Goal: Task Accomplishment & Management: Use online tool/utility

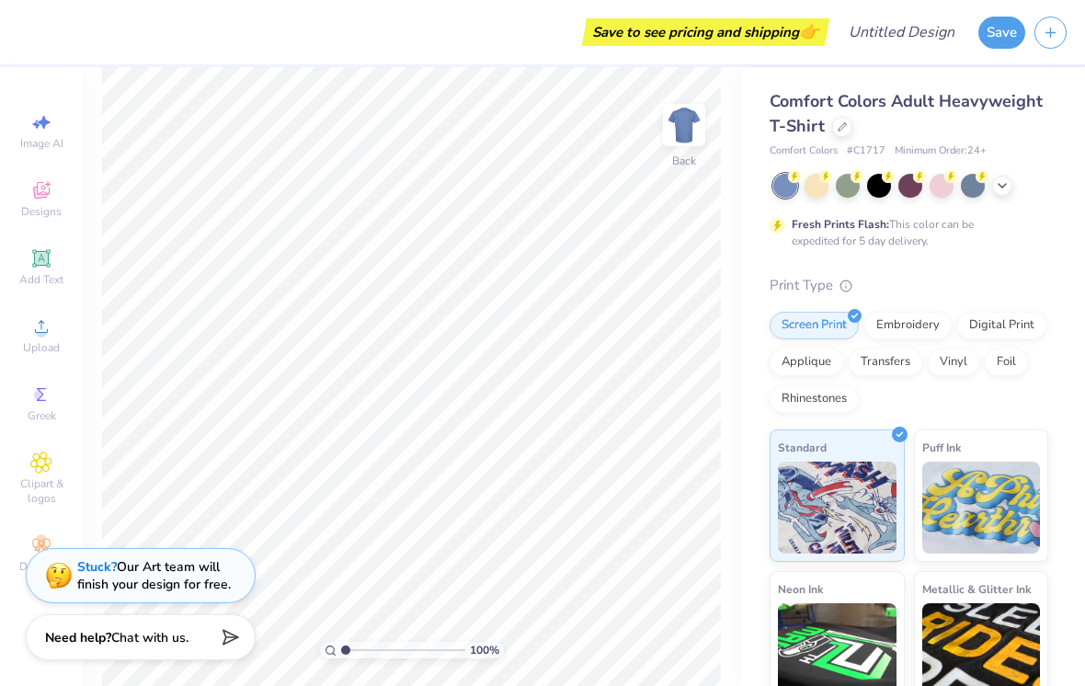
click at [38, 256] on icon at bounding box center [40, 257] width 17 height 17
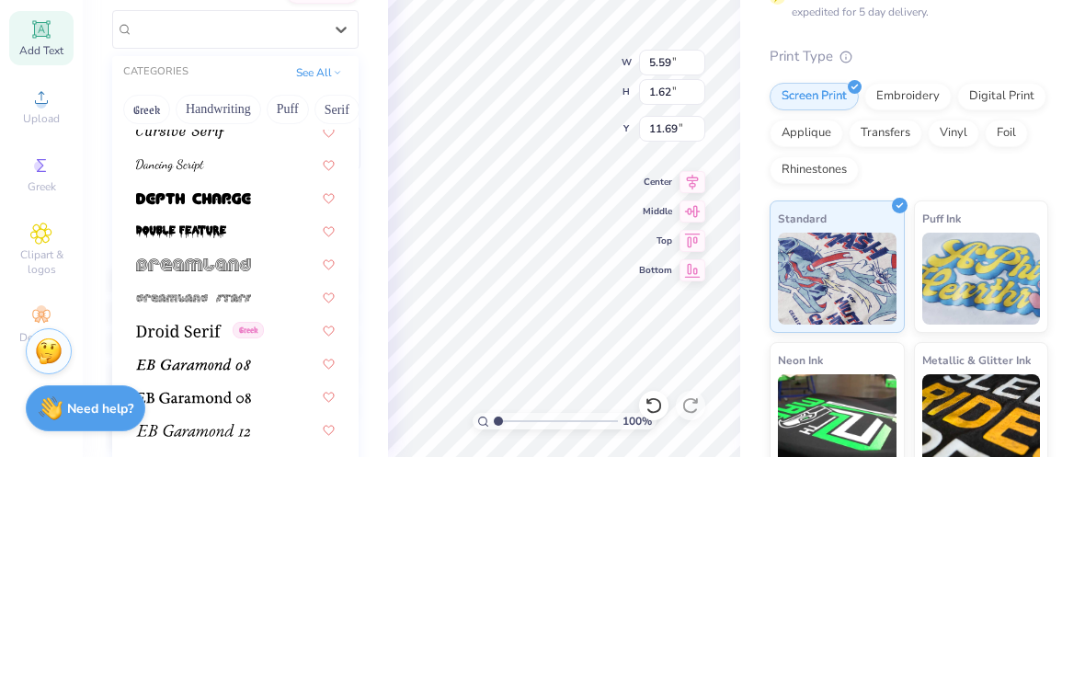
scroll to position [3132, 0]
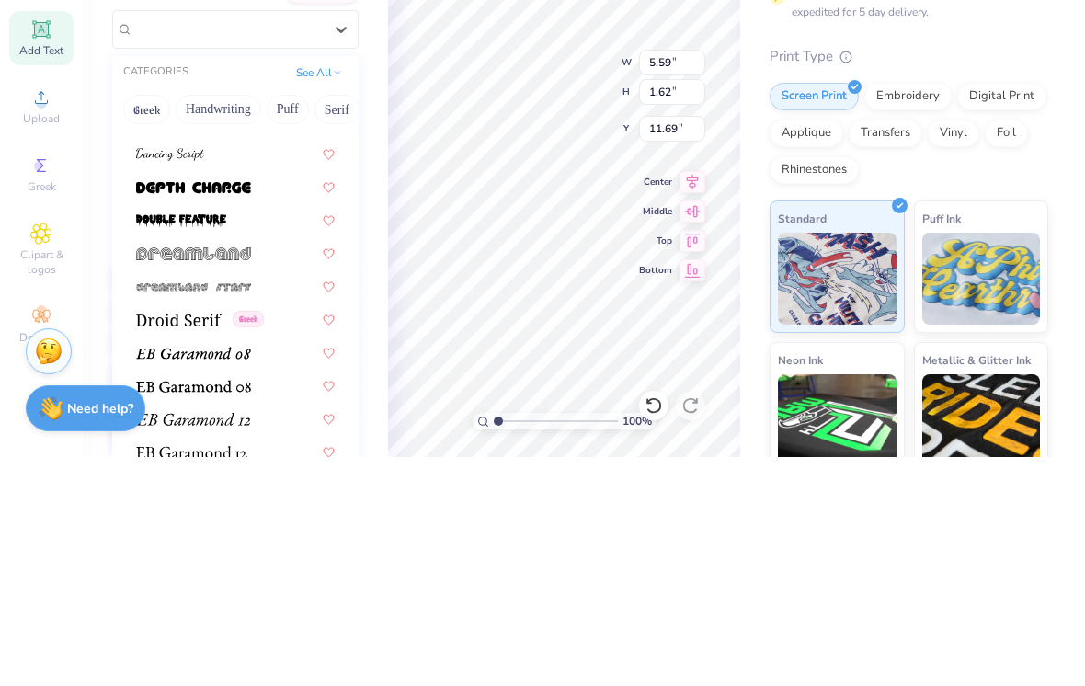
click at [244, 439] on div at bounding box center [235, 448] width 199 height 19
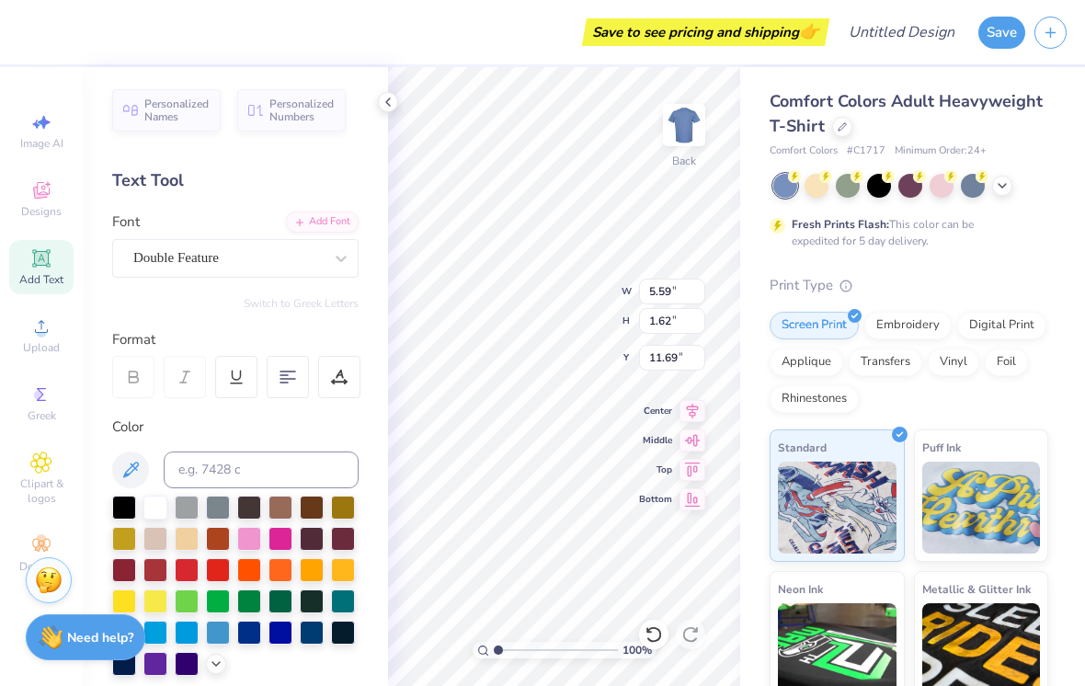
type input "6.32"
type input "2.79"
type input "3.00"
type input "4.28"
type input "1.89"
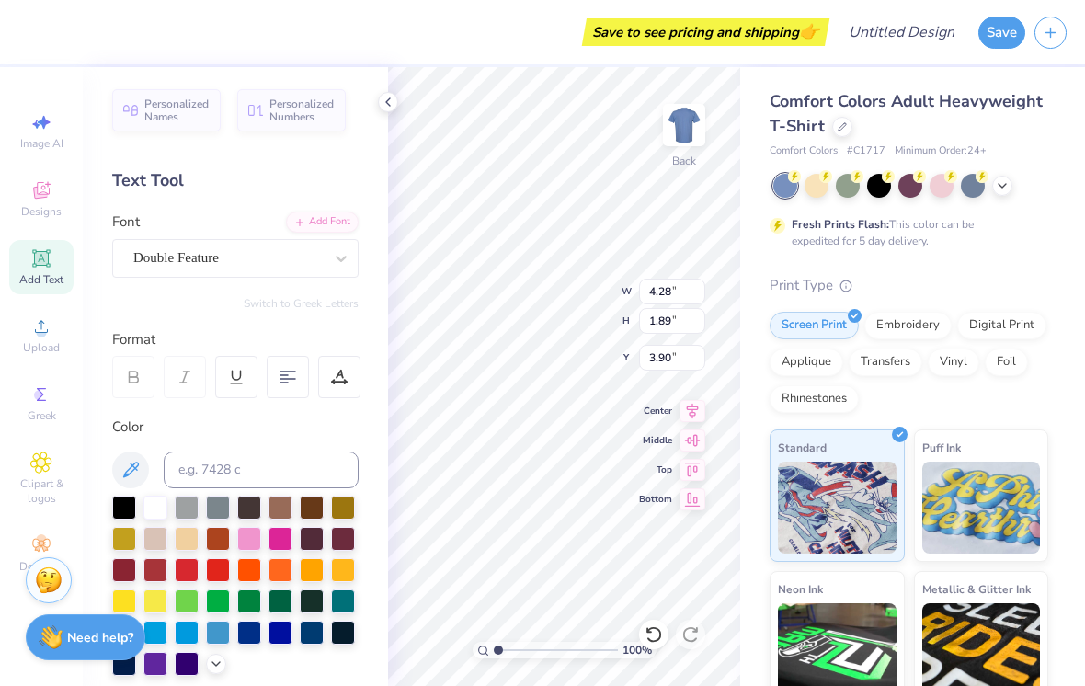
type input "3.58"
type textarea "grace youth"
type input "4.01"
type input "2.80"
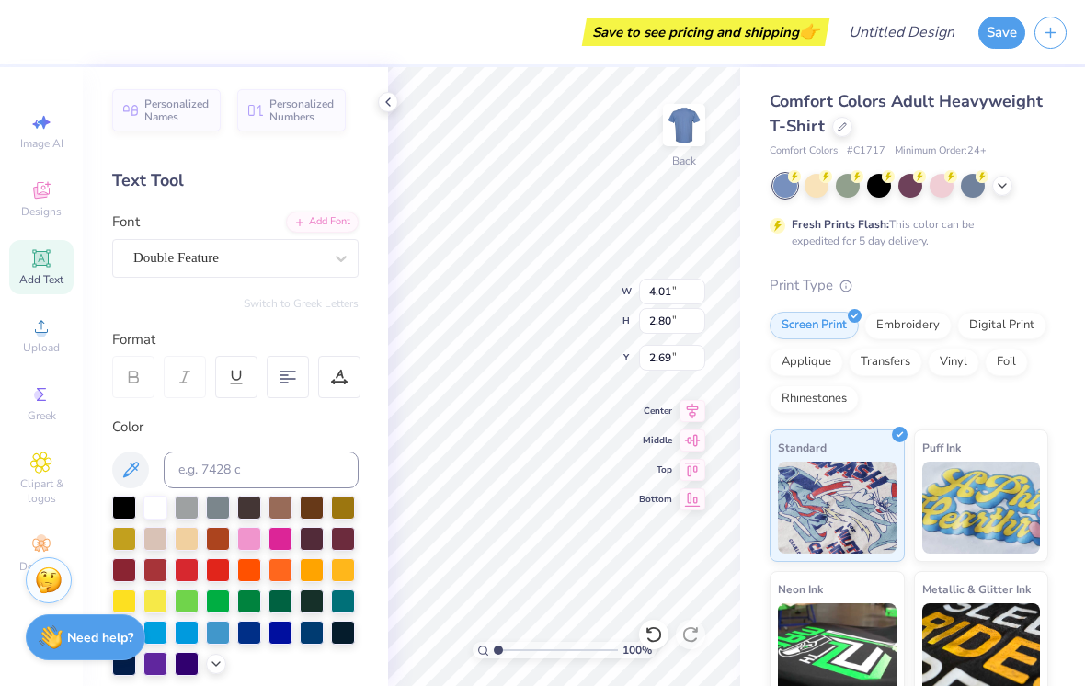
type input "3.00"
click at [114, 513] on div at bounding box center [124, 507] width 24 height 24
click at [790, 185] on icon at bounding box center [1002, 185] width 15 height 15
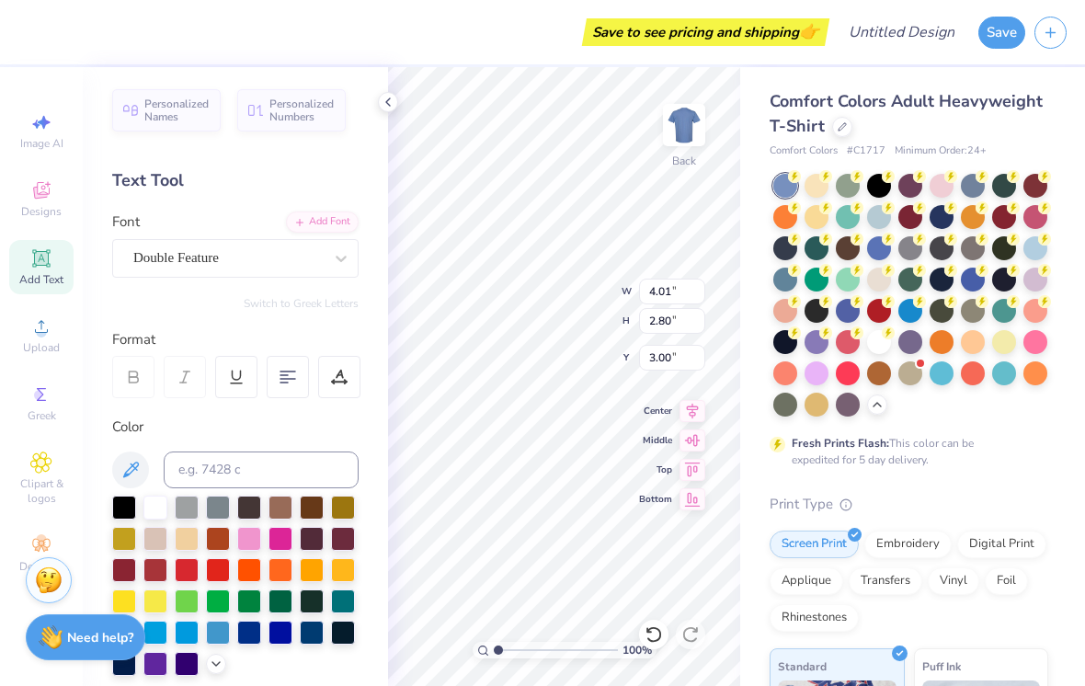
click at [790, 280] on div at bounding box center [973, 280] width 24 height 24
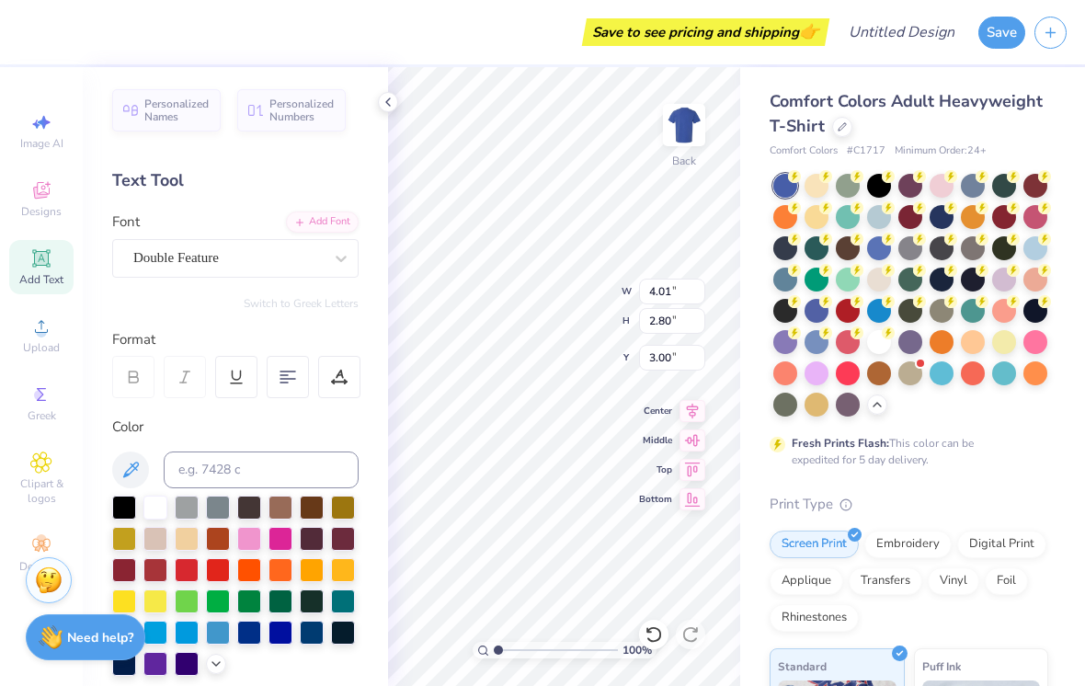
click at [145, 514] on div at bounding box center [155, 507] width 24 height 24
click at [104, 515] on div "Personalized Names Personalized Numbers Text Tool Add Font Font Double Feature …" at bounding box center [235, 376] width 305 height 619
click at [99, 514] on div "Personalized Names Personalized Numbers Text Tool Add Font Font Double Feature …" at bounding box center [235, 376] width 305 height 619
click at [106, 514] on div "Personalized Names Personalized Numbers Text Tool Add Font Font Double Feature …" at bounding box center [235, 376] width 305 height 619
click at [105, 520] on div "Personalized Names Personalized Numbers Text Tool Add Font Font Double Feature …" at bounding box center [235, 376] width 305 height 619
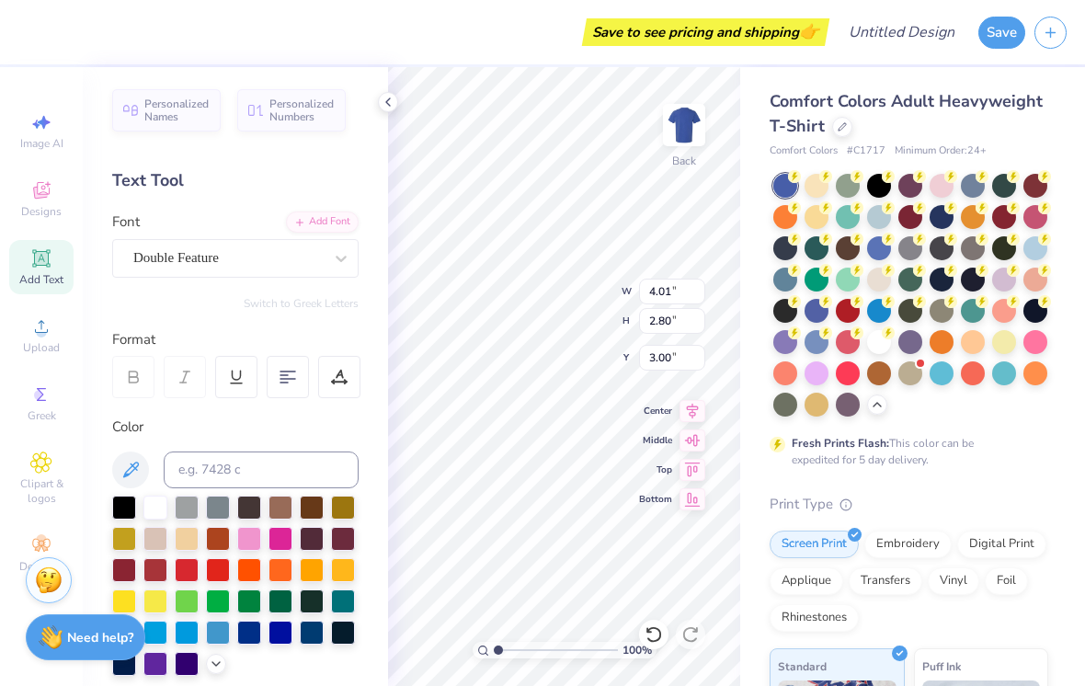
click at [104, 520] on div "Personalized Names Personalized Numbers Text Tool Add Font Font Double Feature …" at bounding box center [235, 376] width 305 height 619
click at [105, 511] on div "Personalized Names Personalized Numbers Text Tool Add Font Font Double Feature …" at bounding box center [235, 376] width 305 height 619
click at [113, 511] on div at bounding box center [124, 507] width 24 height 24
click at [691, 134] on img at bounding box center [684, 125] width 37 height 37
click at [20, 284] on span "Add Text" at bounding box center [41, 279] width 44 height 15
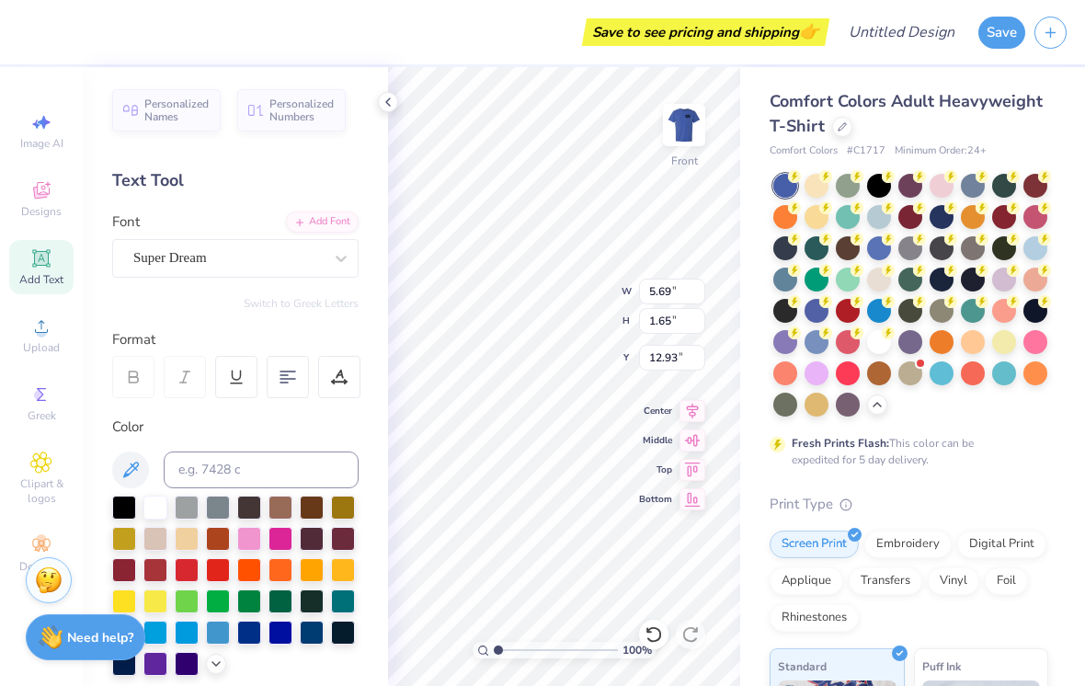
scroll to position [0, 1]
type textarea "TT"
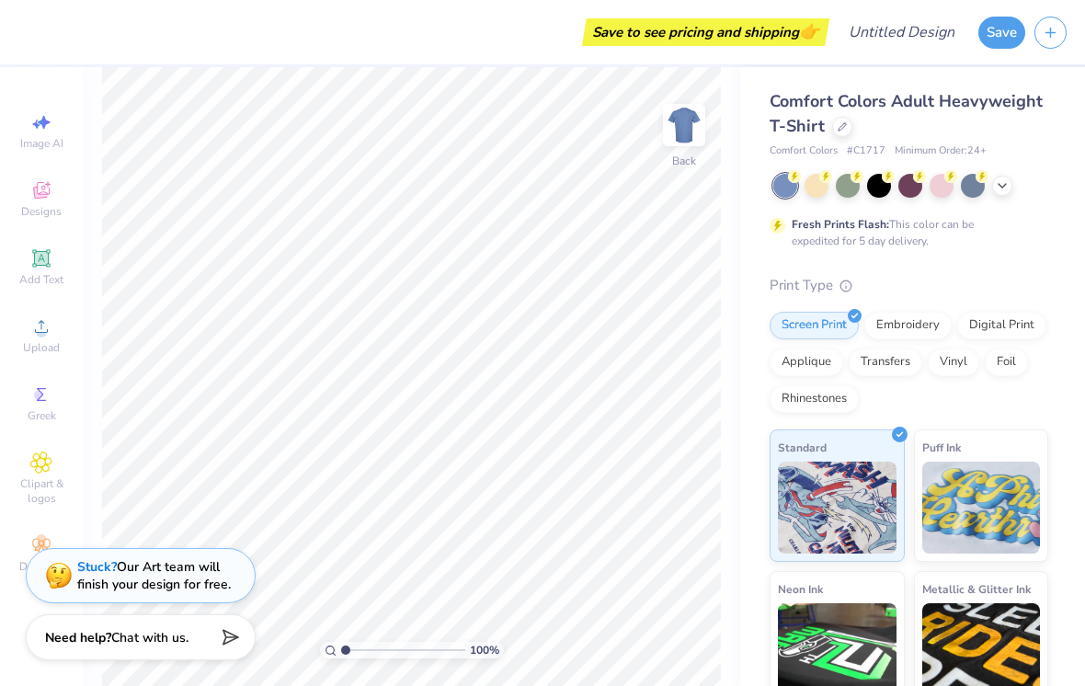
click at [790, 193] on div at bounding box center [910, 186] width 275 height 24
click at [790, 196] on div at bounding box center [910, 186] width 275 height 24
click at [790, 177] on div at bounding box center [1002, 186] width 20 height 20
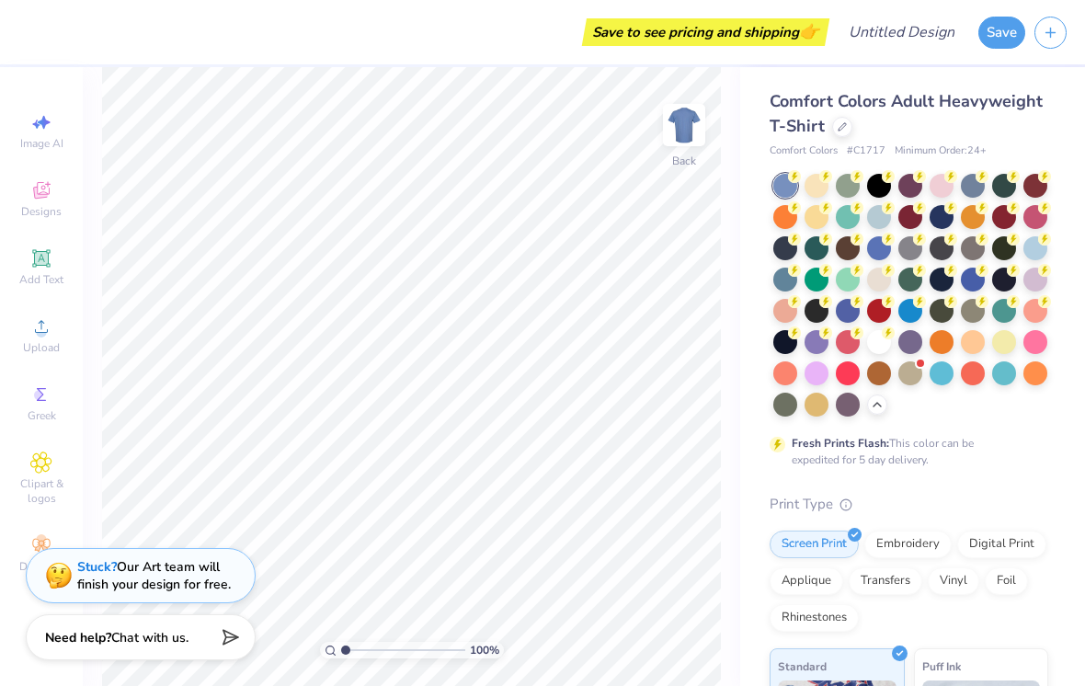
click at [790, 279] on div at bounding box center [973, 280] width 24 height 24
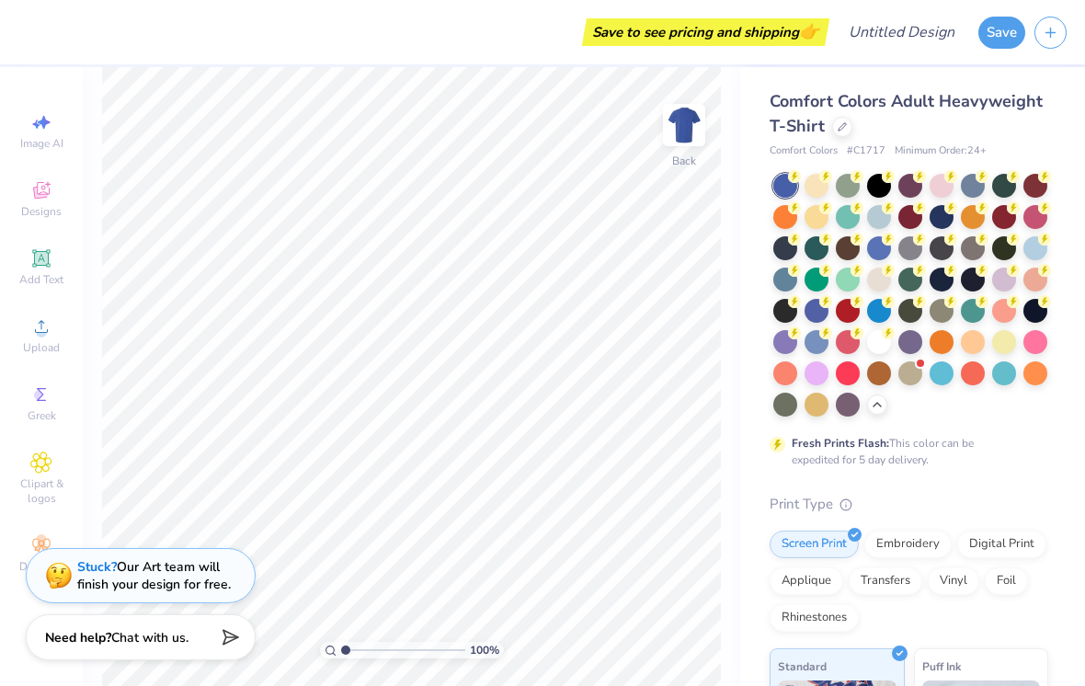
click at [30, 268] on icon at bounding box center [41, 258] width 22 height 22
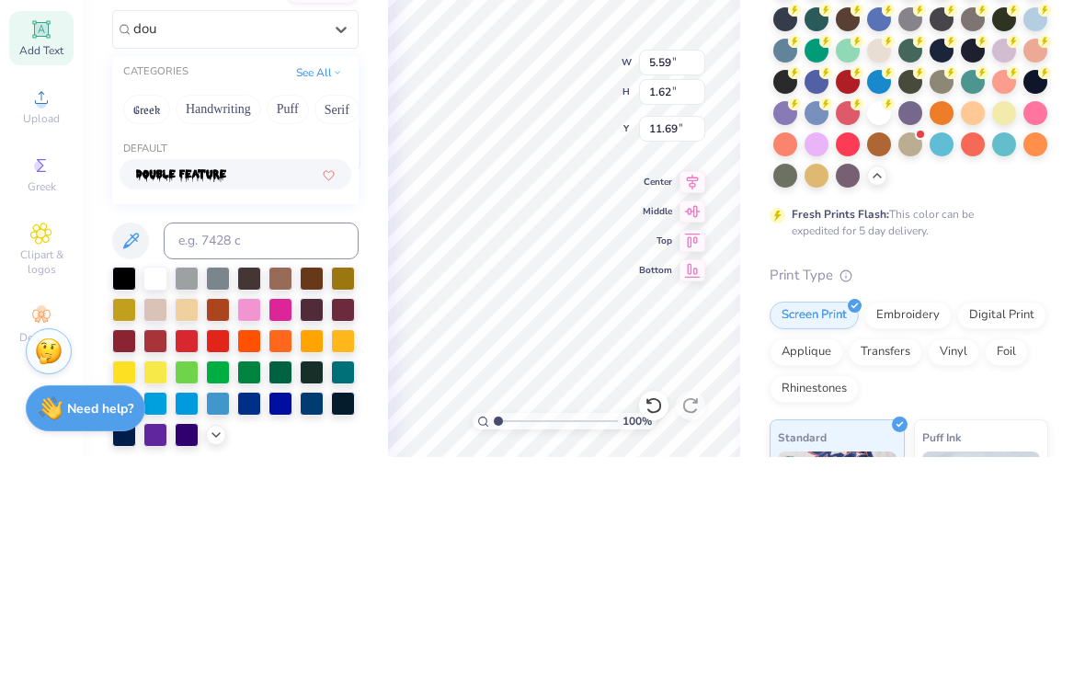
click at [143, 398] on img at bounding box center [181, 404] width 90 height 13
type input "dou"
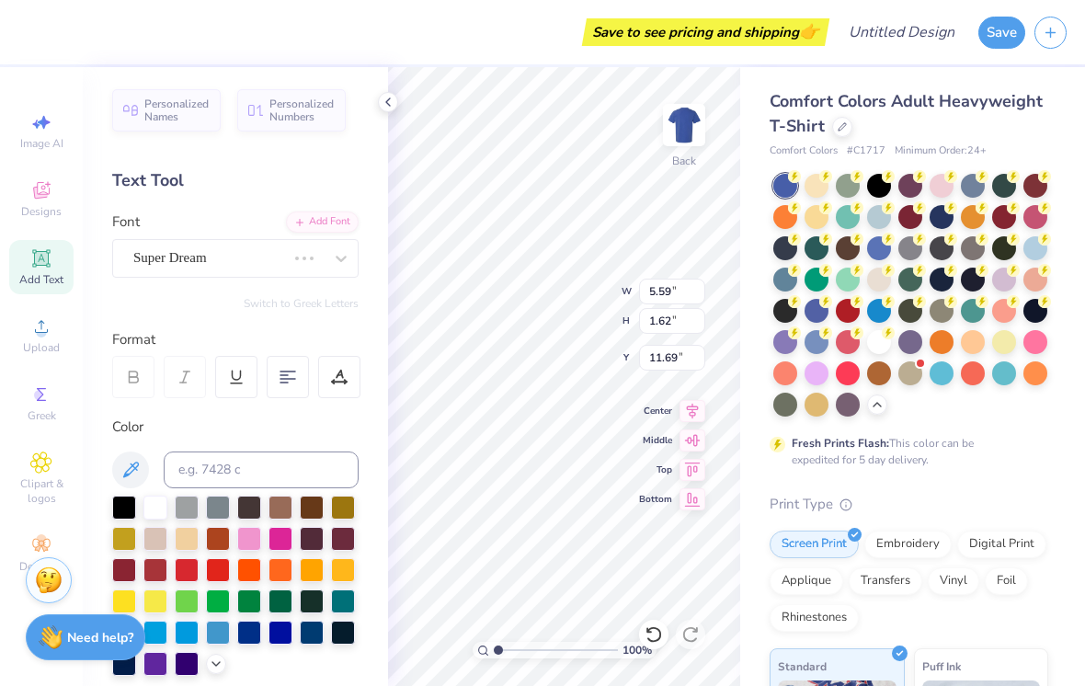
type input "6.32"
type input "2.79"
type input "11.11"
type textarea "X"
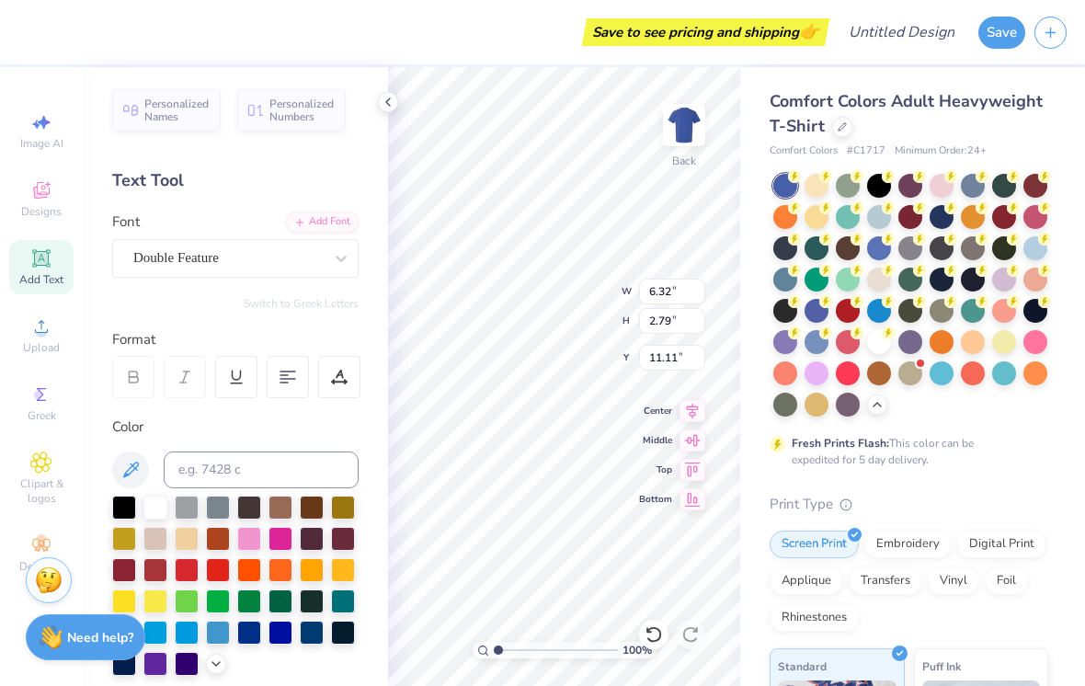
scroll to position [1, 1]
type textarea "grace youth"
type input "3.00"
type input "4.37"
type input "3.05"
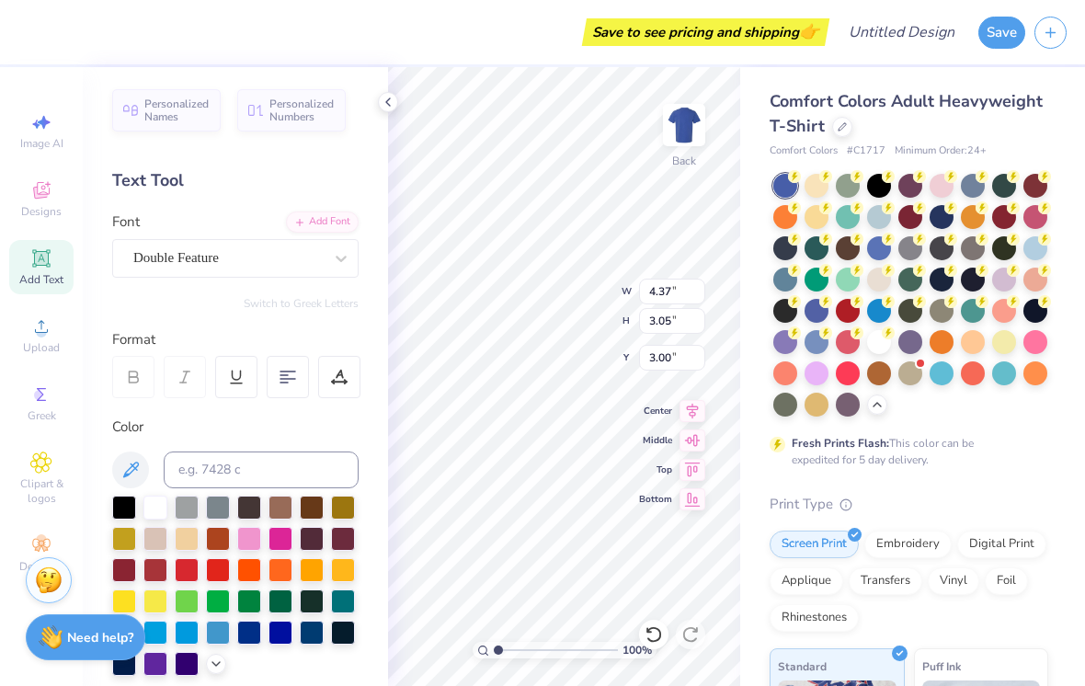
scroll to position [2, 2]
type input "4.07"
type input "2.85"
click at [112, 519] on div at bounding box center [124, 507] width 24 height 24
click at [692, 164] on div "Back" at bounding box center [684, 161] width 24 height 17
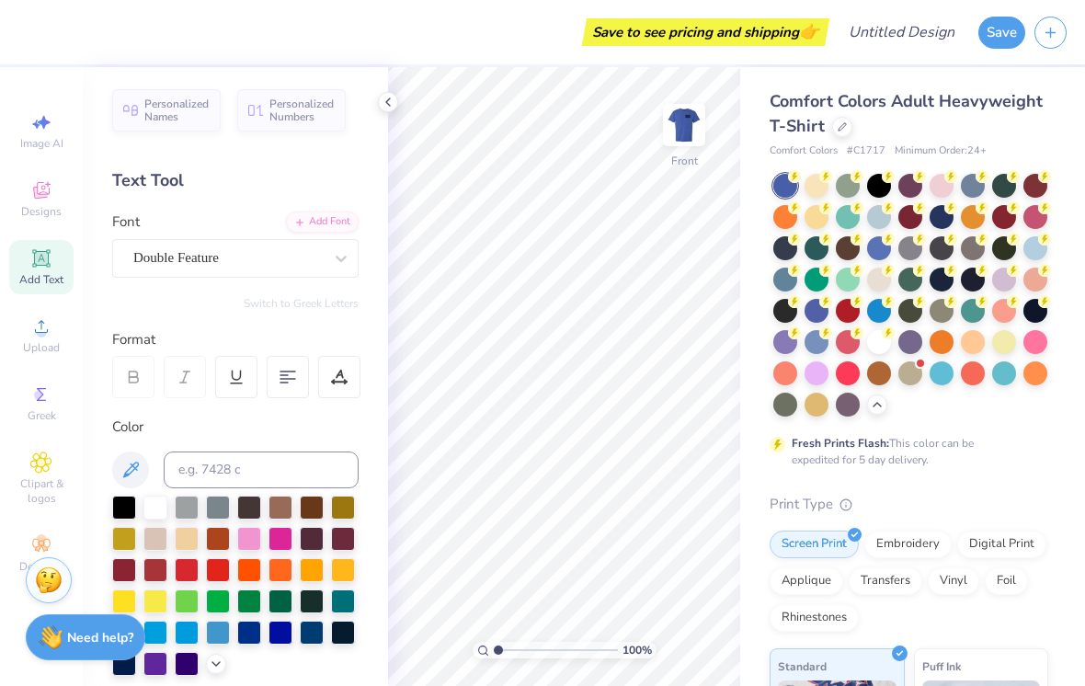
click at [21, 211] on span "Designs" at bounding box center [41, 211] width 40 height 15
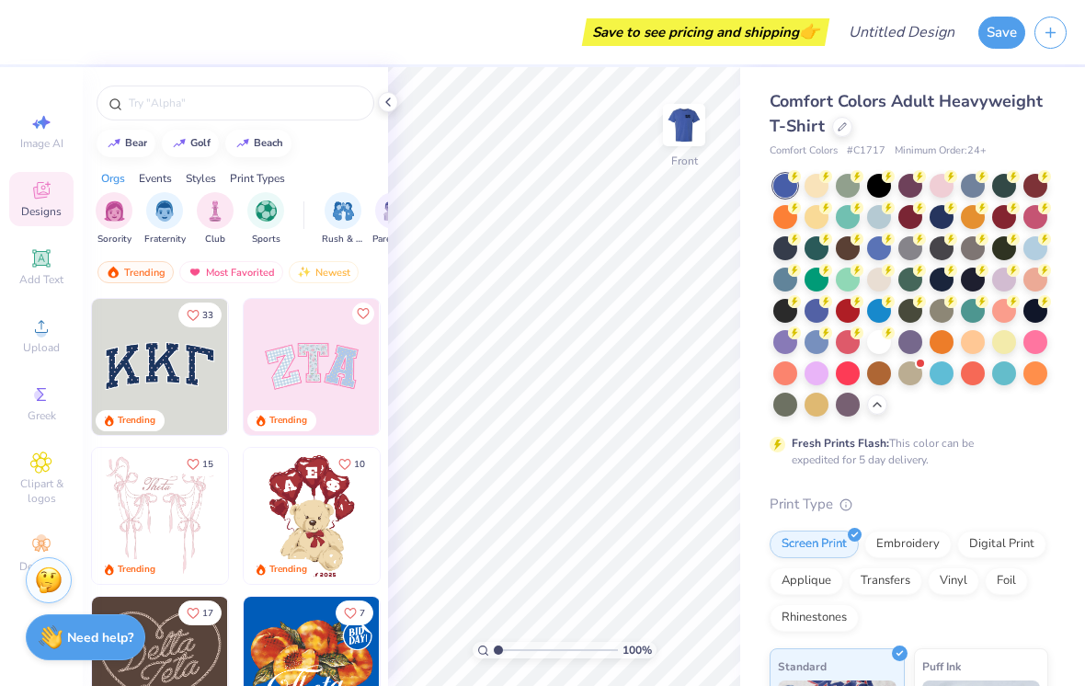
click at [290, 108] on input "text" at bounding box center [244, 103] width 235 height 18
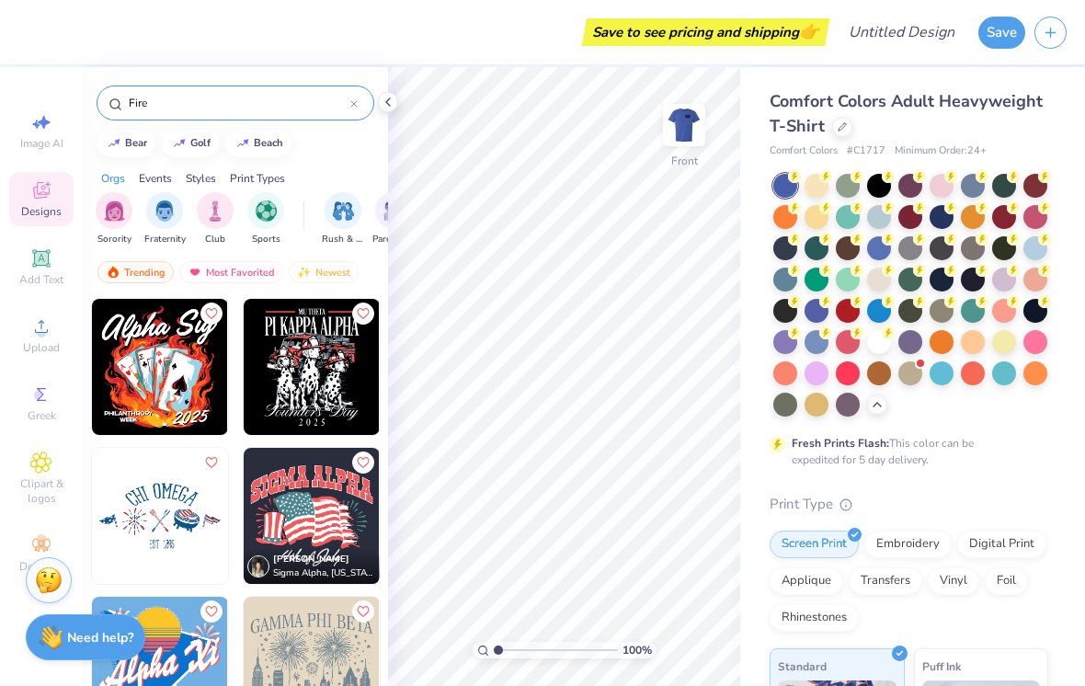
scroll to position [0, 0]
type input "Fire"
click at [100, 414] on img at bounding box center [160, 367] width 136 height 136
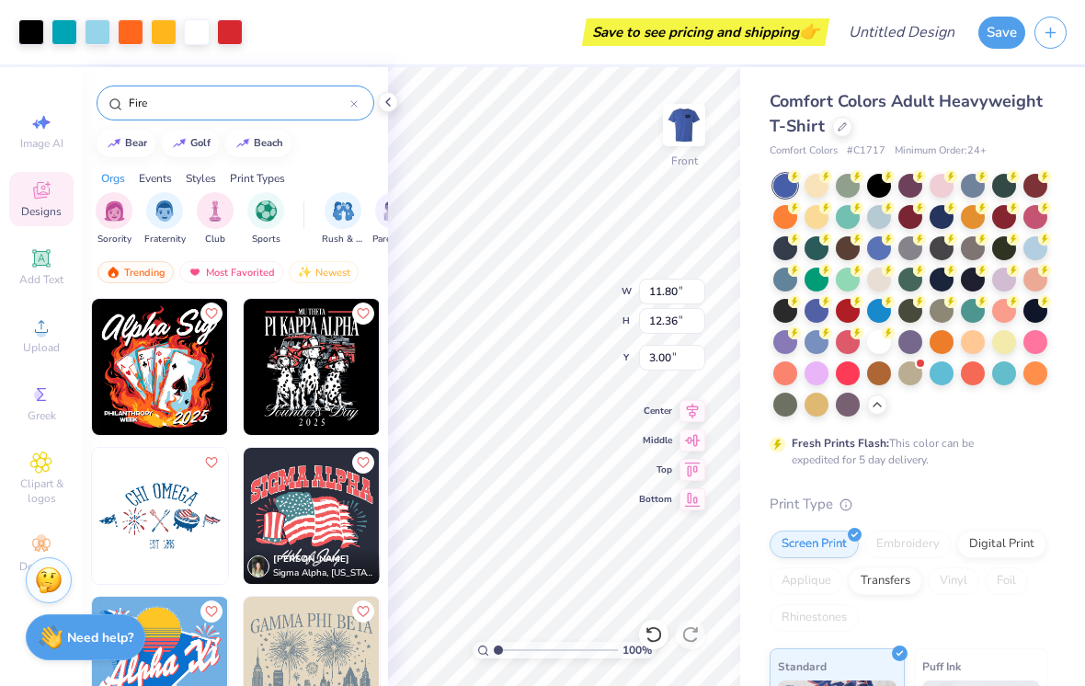
type input "5.39"
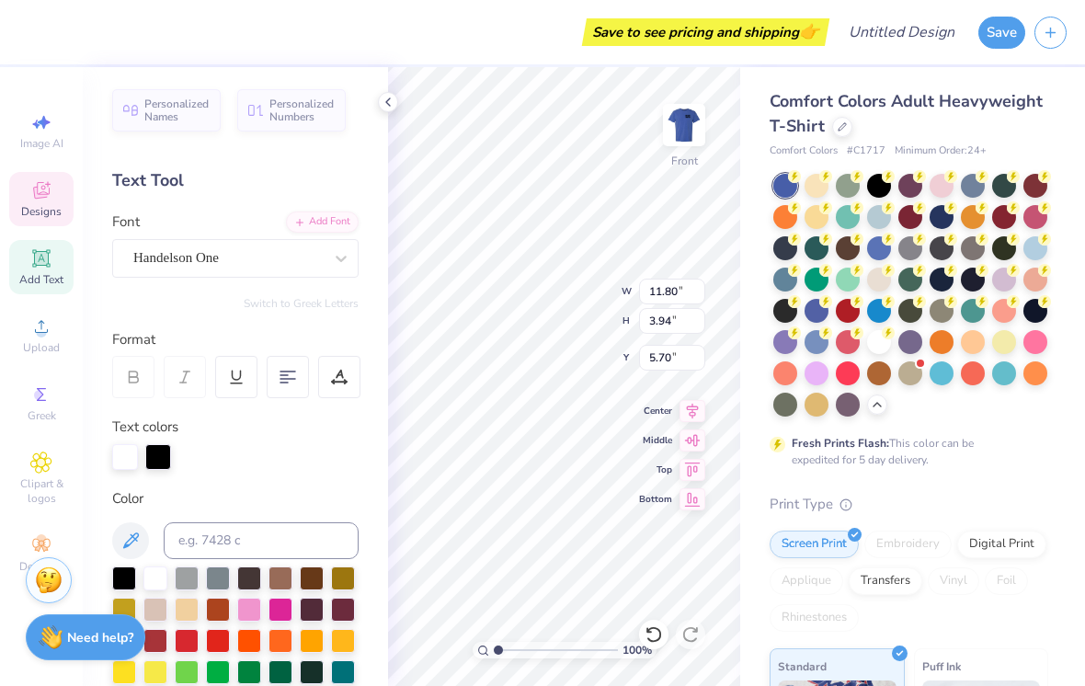
type textarea "Alpg"
type textarea "A"
type textarea "on fire"
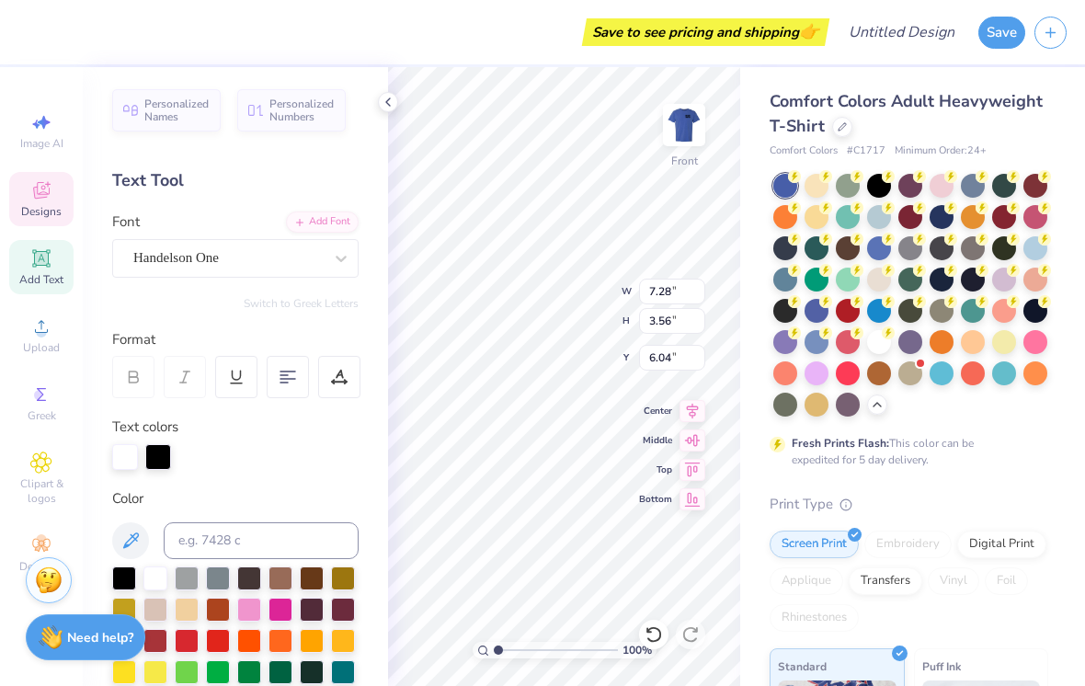
type input "4.80"
click at [149, 464] on div at bounding box center [158, 457] width 26 height 26
click at [112, 576] on div at bounding box center [124, 578] width 24 height 24
click at [101, 457] on div "Personalized Names Personalized Numbers Text Tool Add Font Font Handelson One S…" at bounding box center [235, 376] width 305 height 619
click at [112, 461] on div at bounding box center [125, 457] width 26 height 26
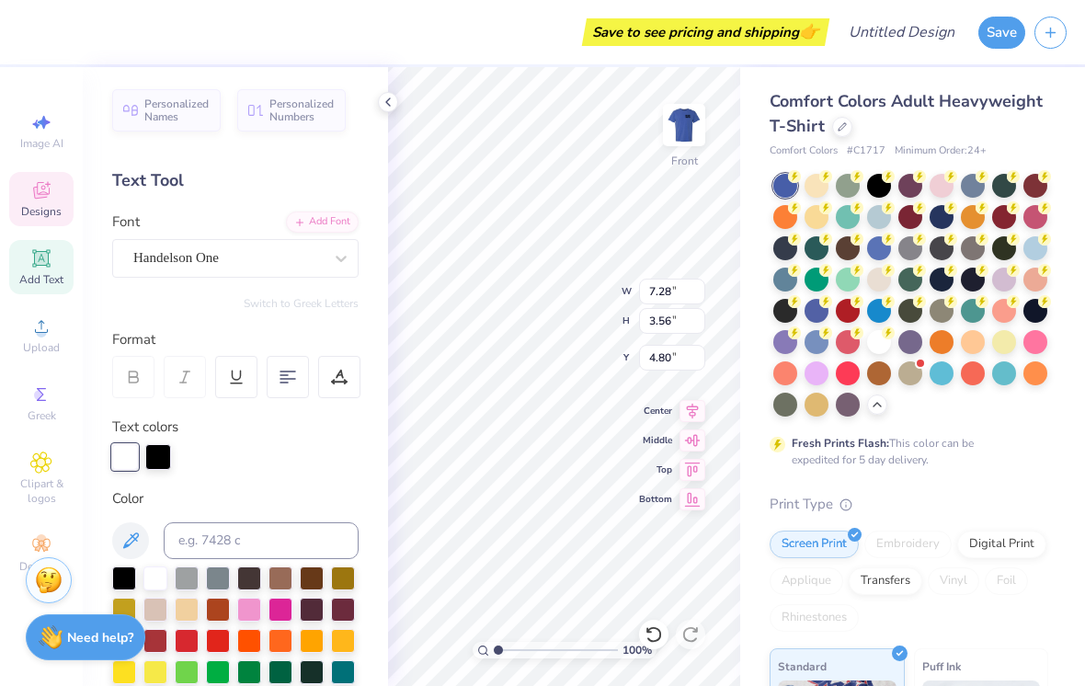
click at [118, 576] on div at bounding box center [124, 578] width 24 height 24
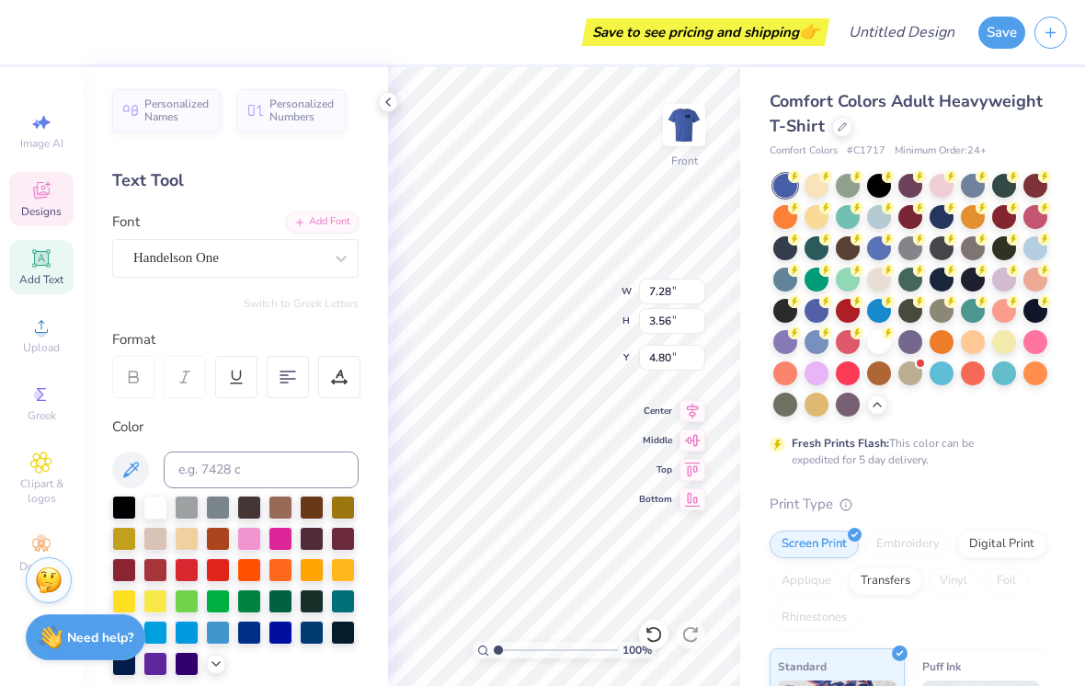
click at [148, 513] on div at bounding box center [155, 507] width 24 height 24
click at [97, 512] on div "Personalized Names Personalized Numbers Text Tool Add Font Font Handelson One S…" at bounding box center [235, 376] width 305 height 619
click at [104, 512] on div "Personalized Names Personalized Numbers Text Tool Add Font Font Handelson One S…" at bounding box center [235, 376] width 305 height 619
click at [112, 513] on div at bounding box center [124, 507] width 24 height 24
type input "9.77"
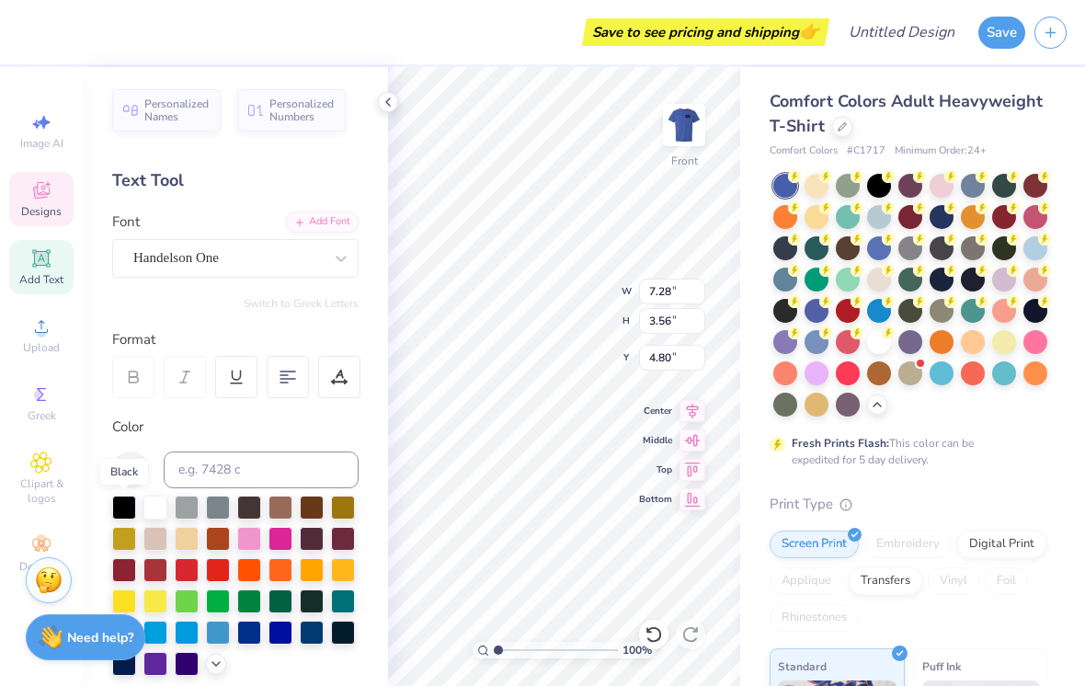
type input "4.77"
type input "4.68"
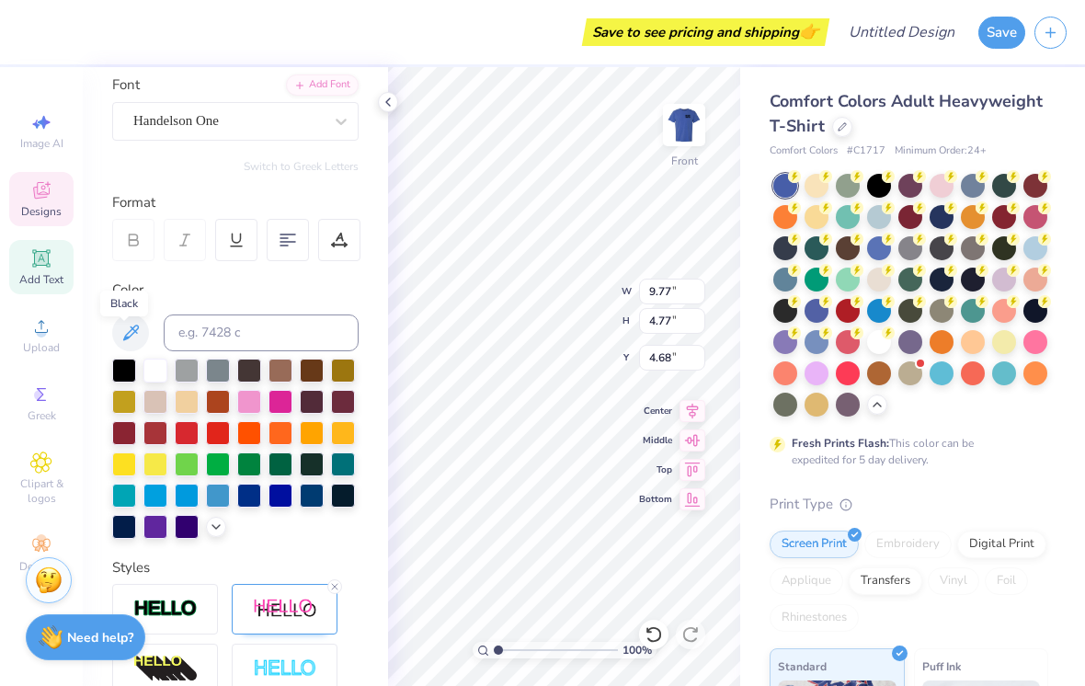
scroll to position [289, 0]
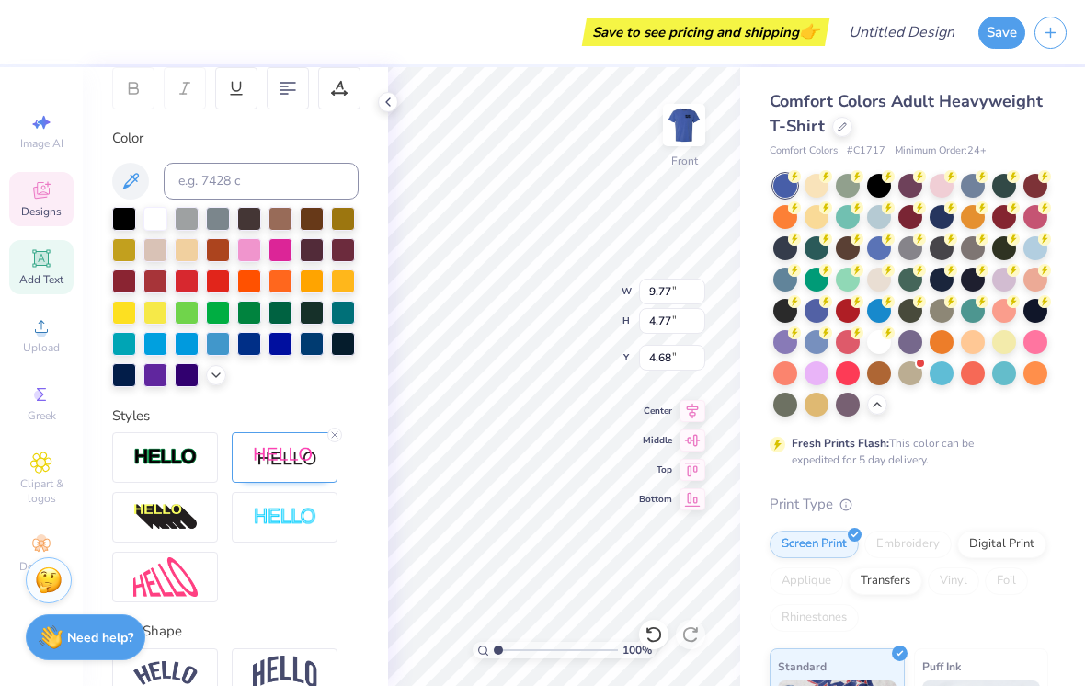
click at [335, 440] on icon at bounding box center [334, 434] width 11 height 11
type input "9.66"
type input "4.56"
click at [330, 439] on div at bounding box center [285, 457] width 106 height 51
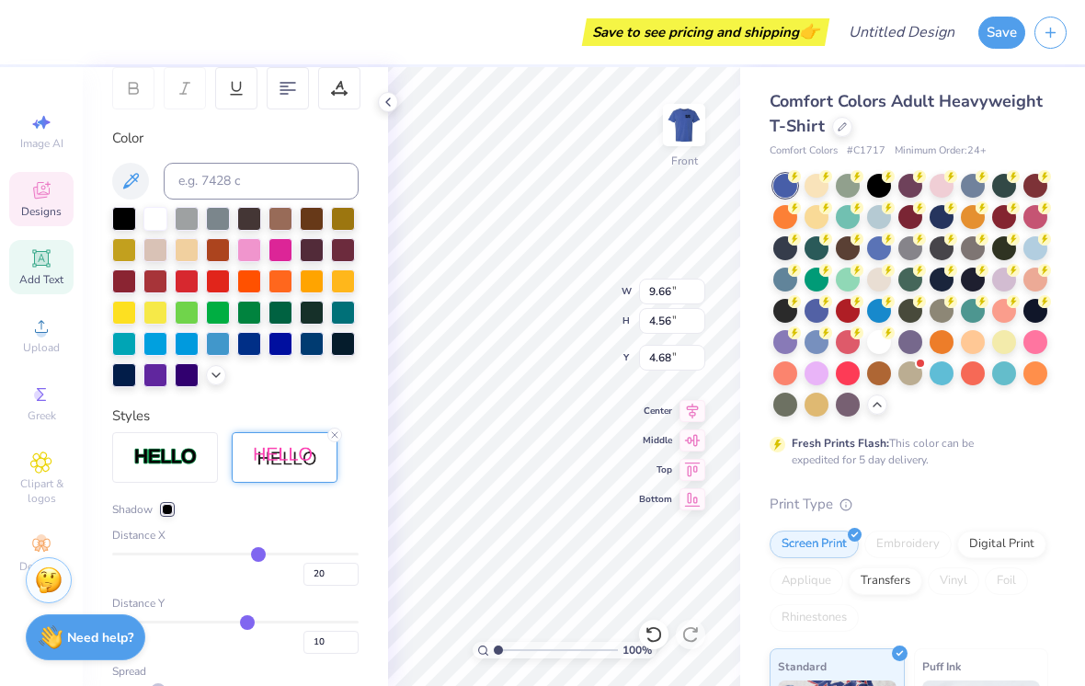
type input "11.63"
type input "4.87"
click at [331, 447] on div at bounding box center [285, 457] width 106 height 51
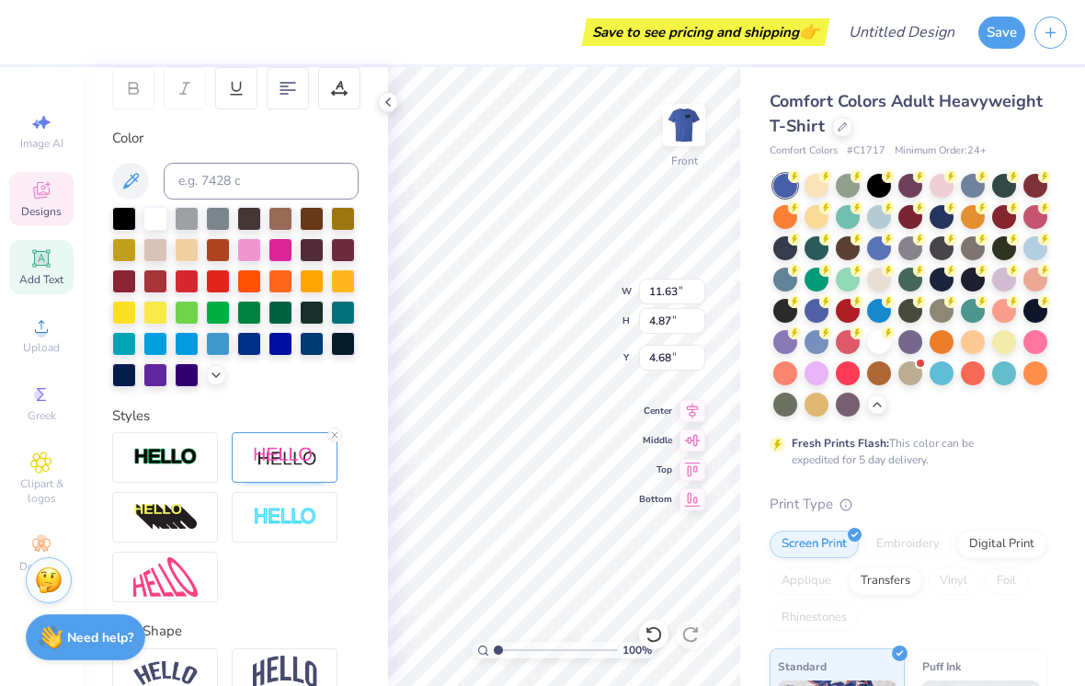
click at [339, 439] on icon at bounding box center [334, 434] width 11 height 11
type input "9.66"
type input "4.56"
click at [334, 439] on div at bounding box center [285, 457] width 106 height 51
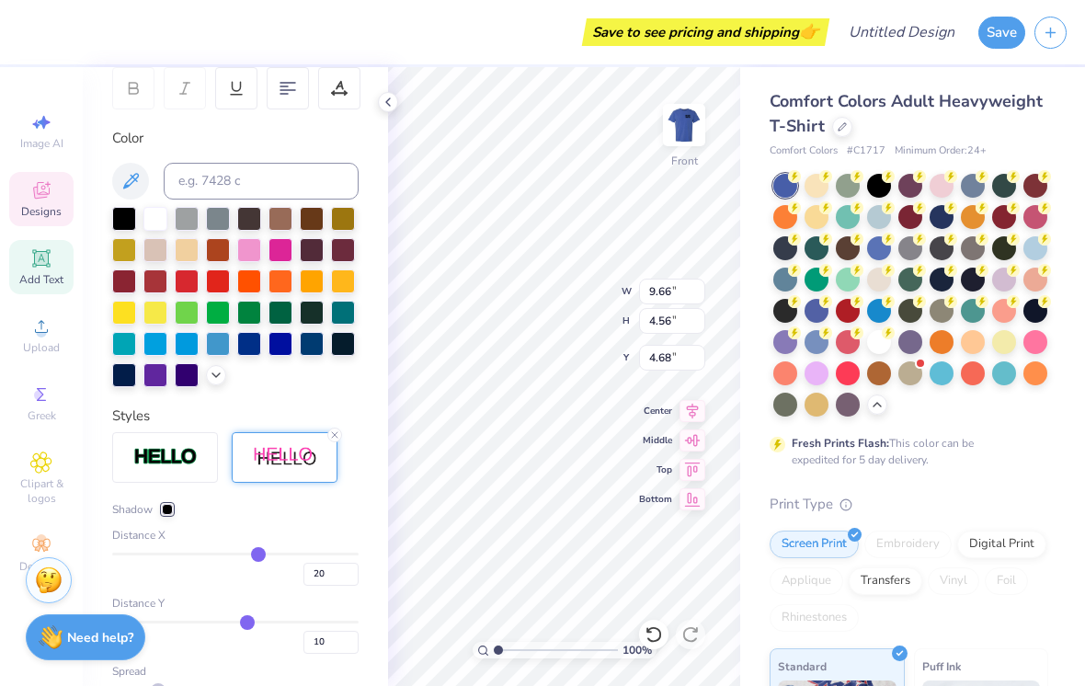
type input "11.63"
type input "4.87"
type textarea "o"
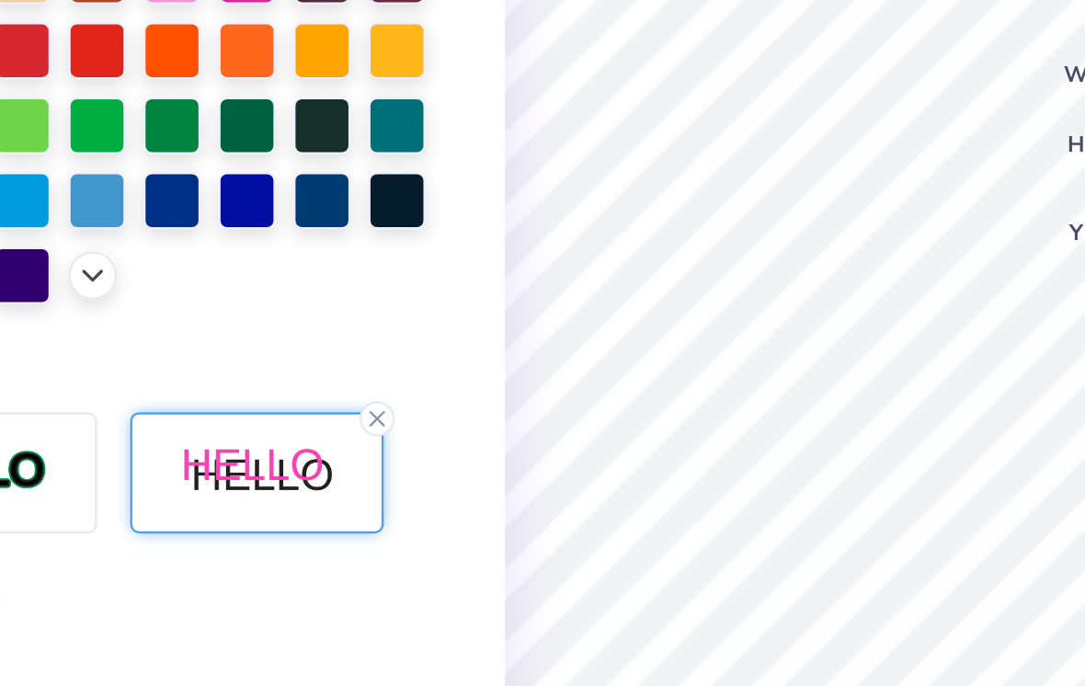
click at [332, 432] on line at bounding box center [335, 435] width 6 height 6
click at [329, 429] on icon at bounding box center [334, 434] width 11 height 11
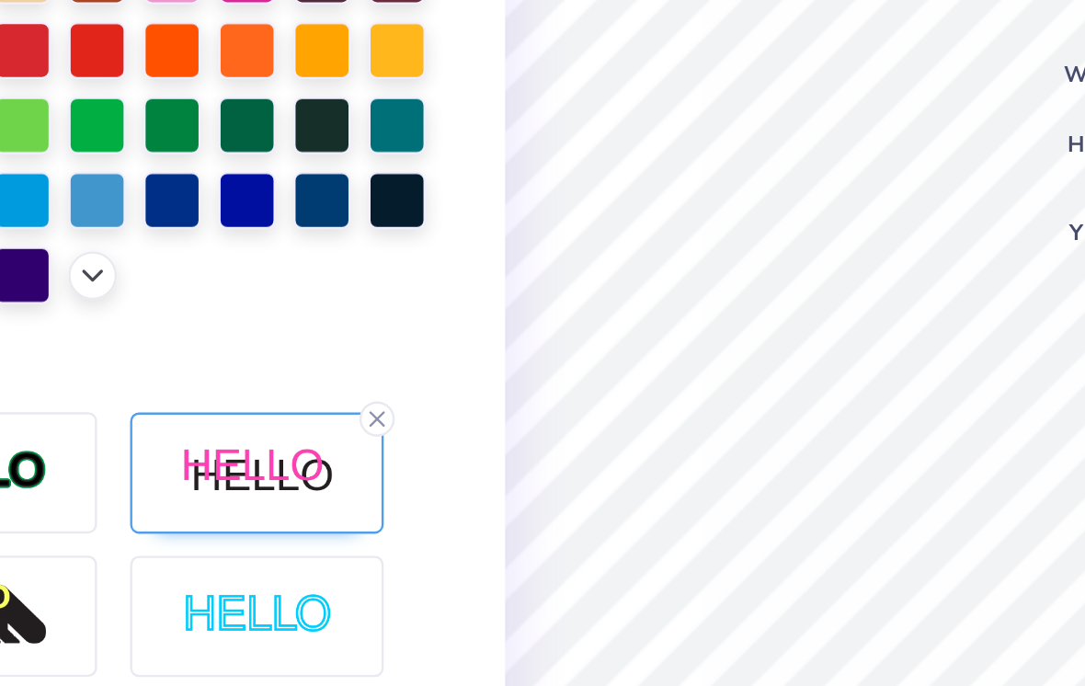
click at [329, 429] on icon at bounding box center [334, 434] width 11 height 11
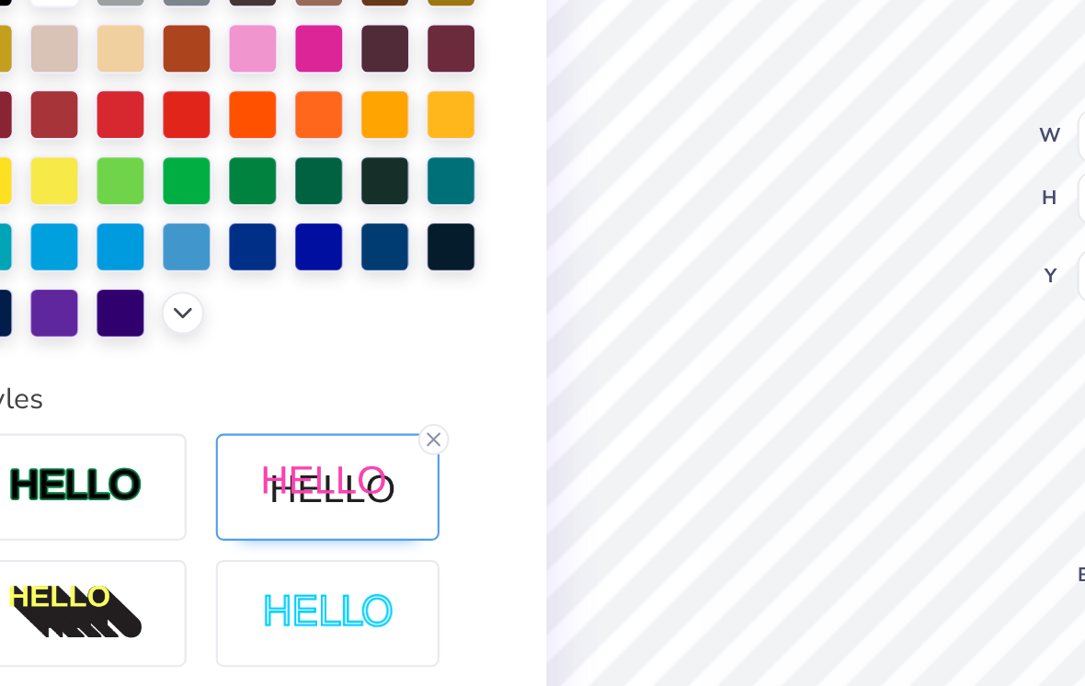
click at [327, 427] on div at bounding box center [334, 434] width 15 height 15
click at [329, 429] on icon at bounding box center [334, 434] width 11 height 11
click at [327, 427] on div at bounding box center [334, 434] width 15 height 15
click at [329, 429] on icon at bounding box center [334, 434] width 11 height 11
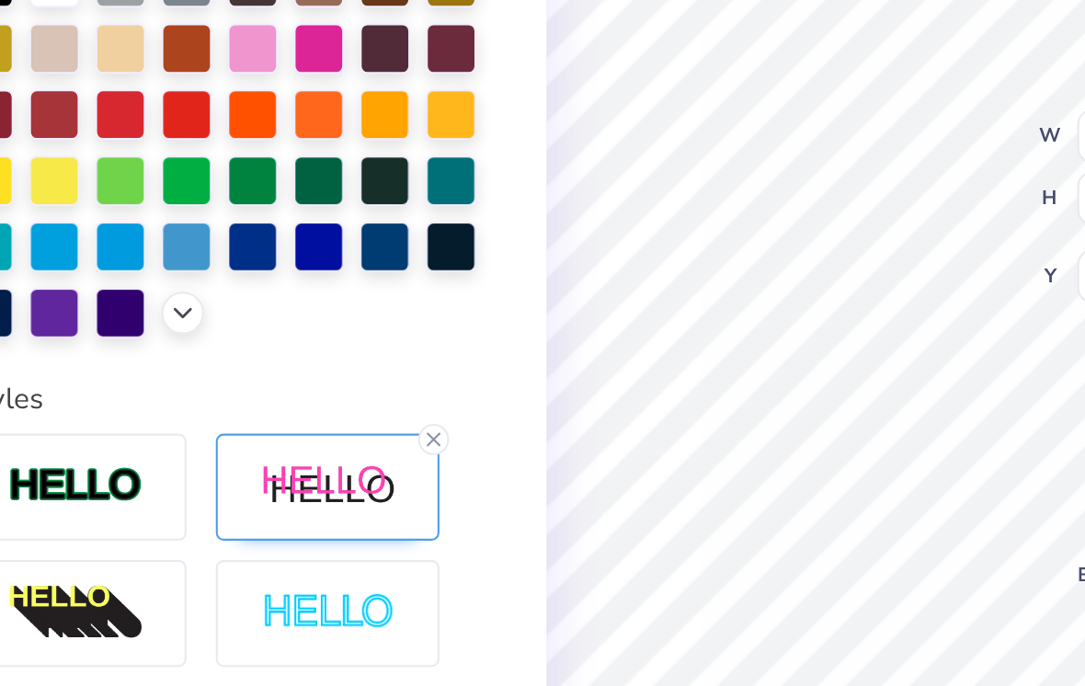
click at [327, 427] on div at bounding box center [334, 434] width 15 height 15
click at [133, 447] on img at bounding box center [165, 457] width 64 height 21
click at [329, 429] on icon at bounding box center [334, 434] width 11 height 11
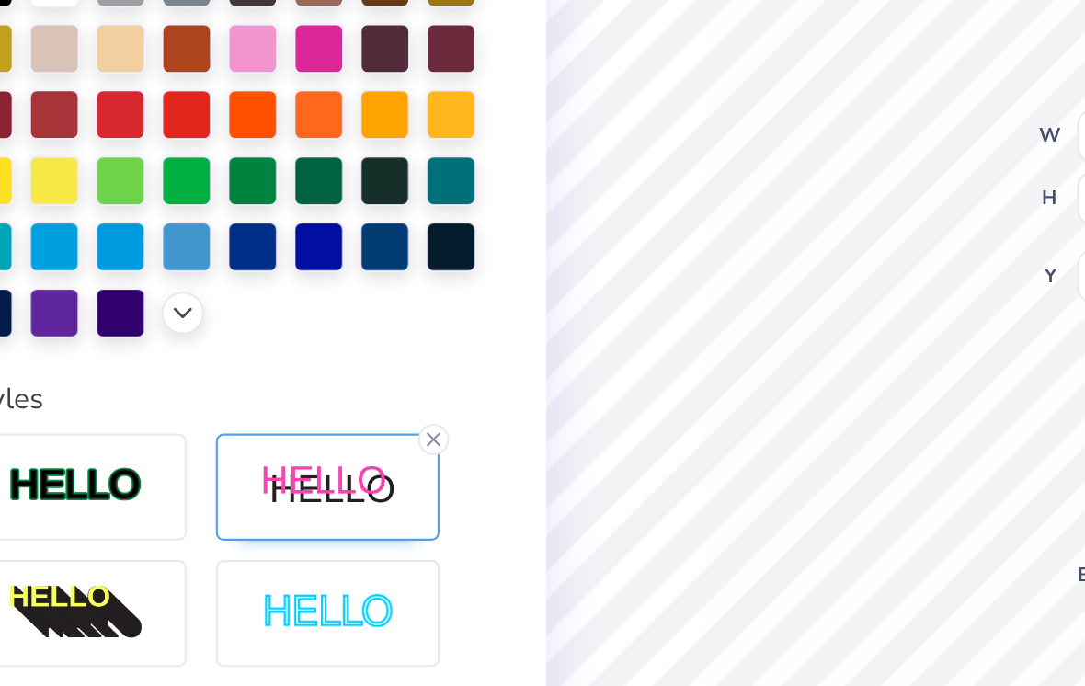
click at [253, 446] on img at bounding box center [285, 457] width 64 height 23
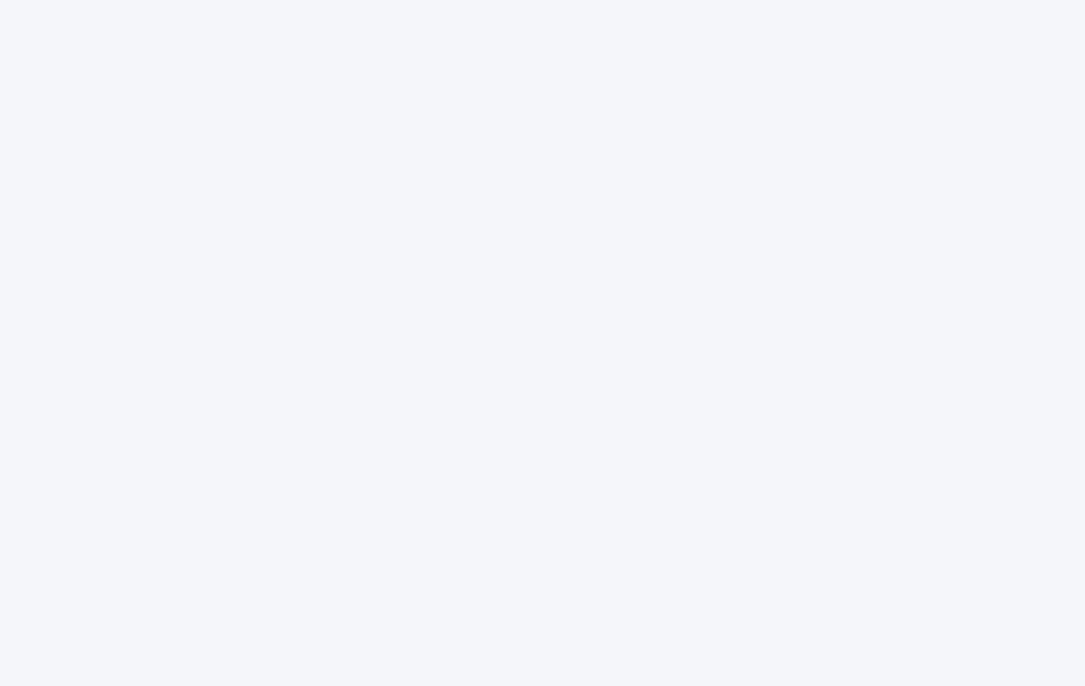
click at [790, 294] on div at bounding box center [542, 343] width 1085 height 686
click at [790, 313] on div at bounding box center [542, 343] width 1085 height 686
click at [790, 315] on div at bounding box center [542, 343] width 1085 height 686
click at [790, 279] on div at bounding box center [542, 343] width 1085 height 686
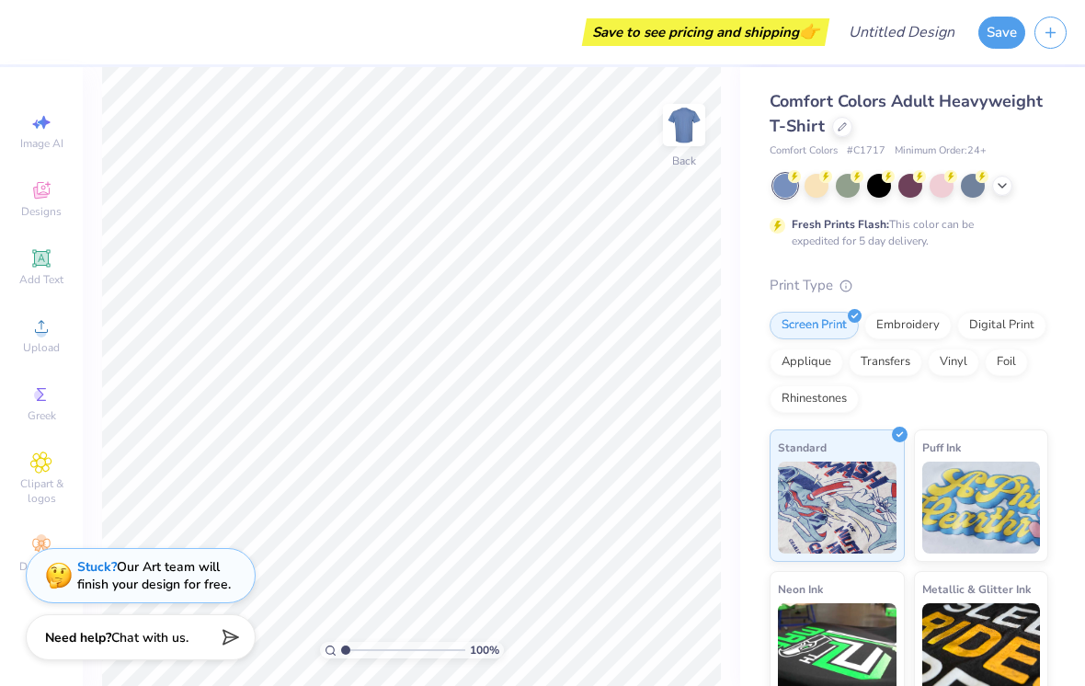
click at [790, 193] on div at bounding box center [910, 186] width 275 height 24
click at [790, 187] on icon at bounding box center [1002, 185] width 15 height 15
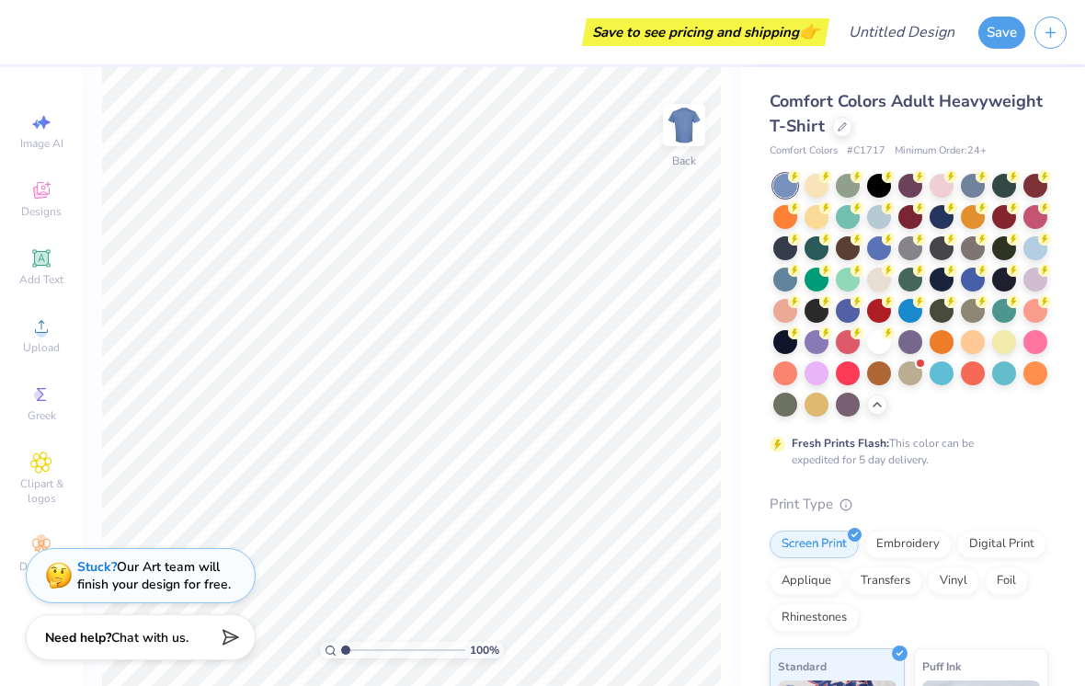
click at [790, 278] on div at bounding box center [973, 280] width 24 height 24
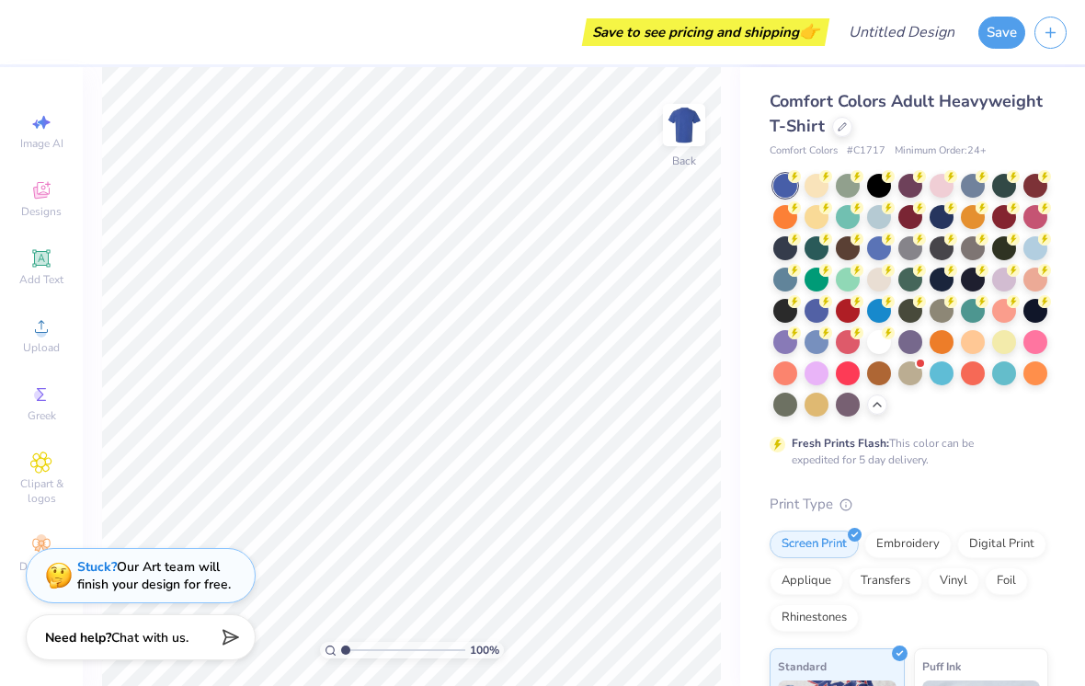
click at [790, 181] on icon at bounding box center [795, 176] width 6 height 9
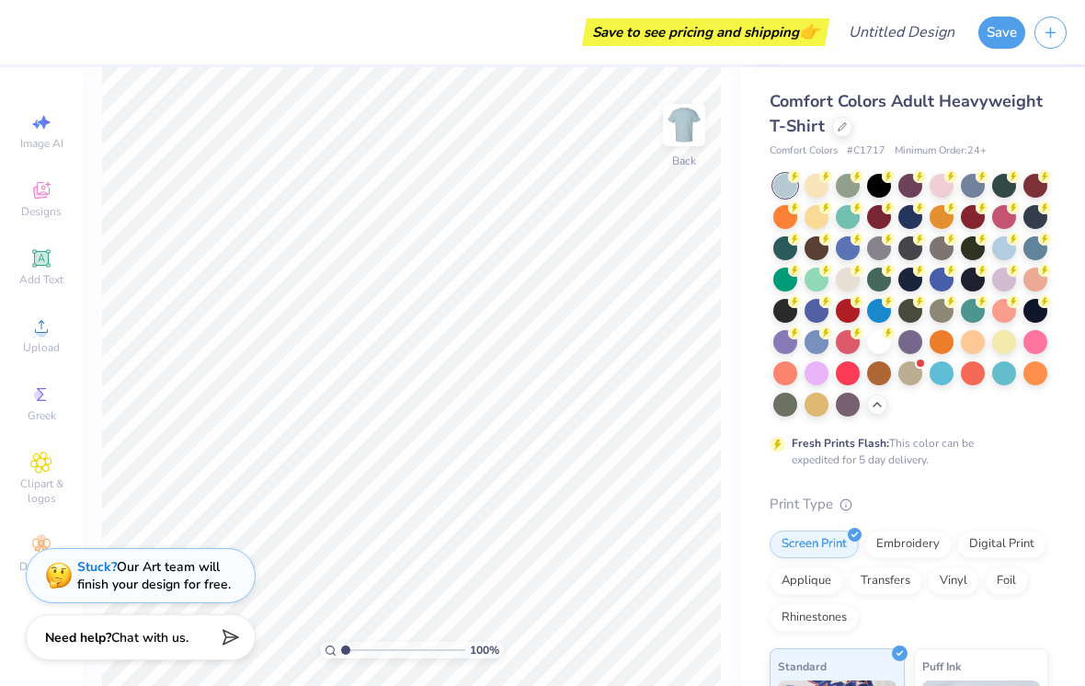
click at [790, 198] on div at bounding box center [910, 295] width 275 height 243
click at [790, 187] on div at bounding box center [879, 186] width 24 height 24
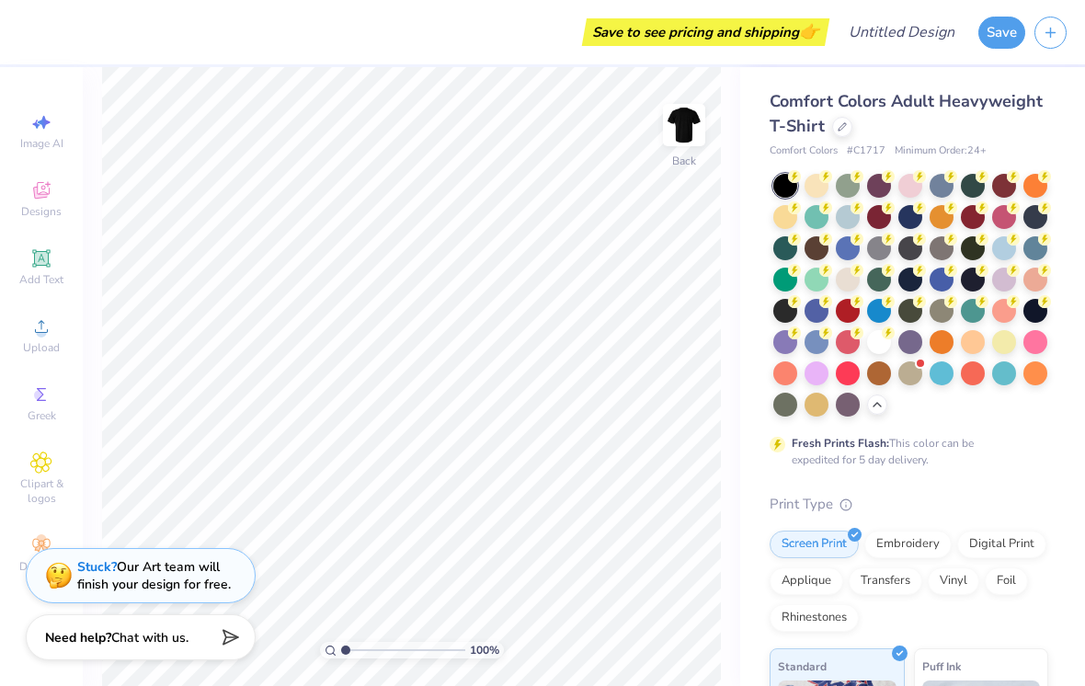
click at [689, 146] on div at bounding box center [684, 125] width 42 height 42
click at [28, 202] on div "Designs" at bounding box center [41, 199] width 64 height 54
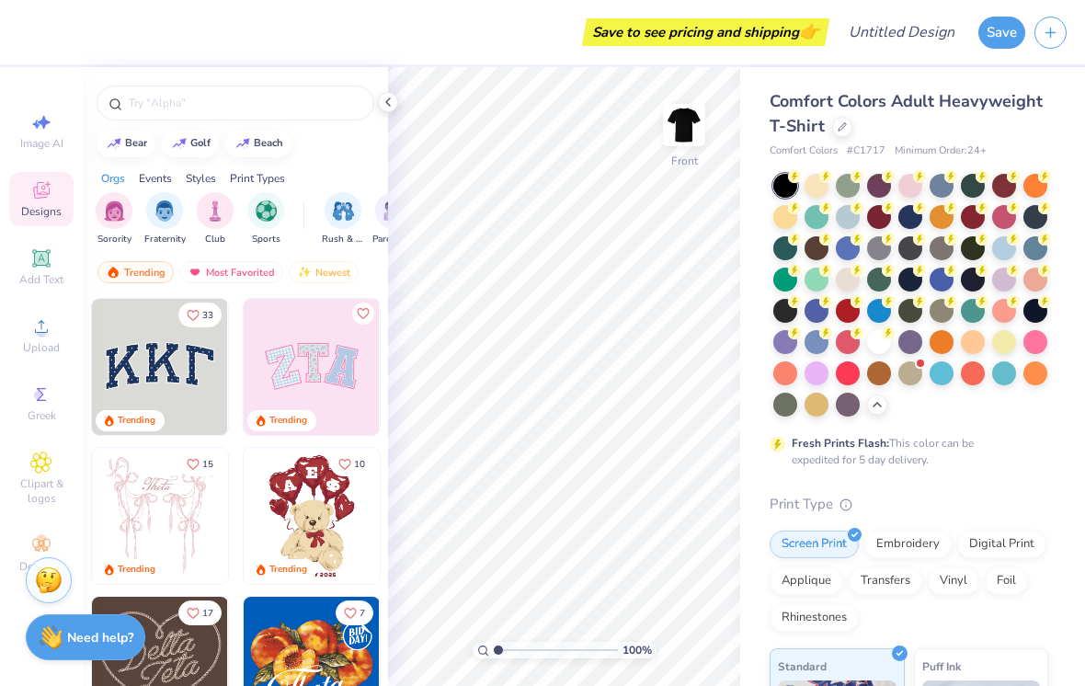
click at [154, 109] on input "text" at bounding box center [244, 103] width 235 height 18
type input "Fire"
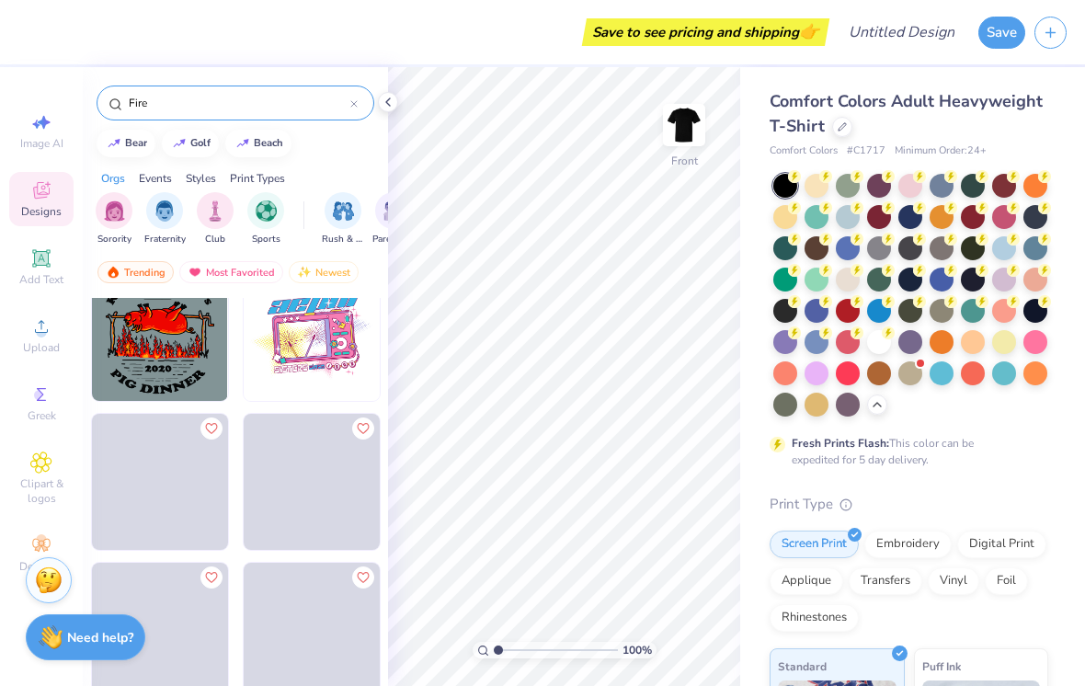
scroll to position [1231, 0]
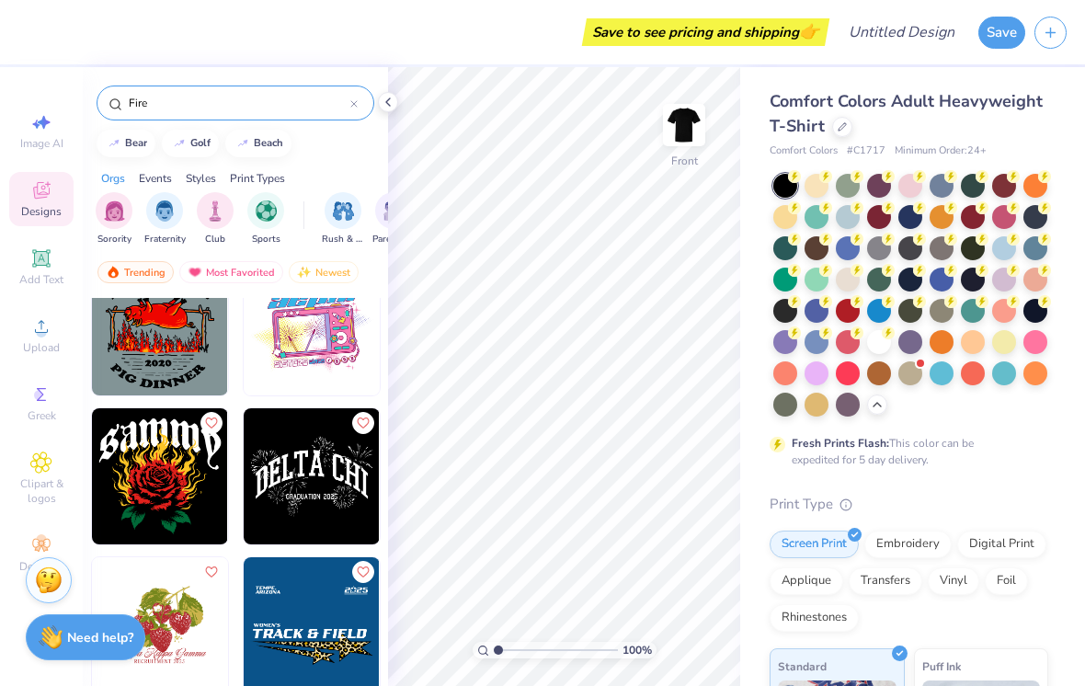
click at [119, 507] on img at bounding box center [160, 476] width 136 height 136
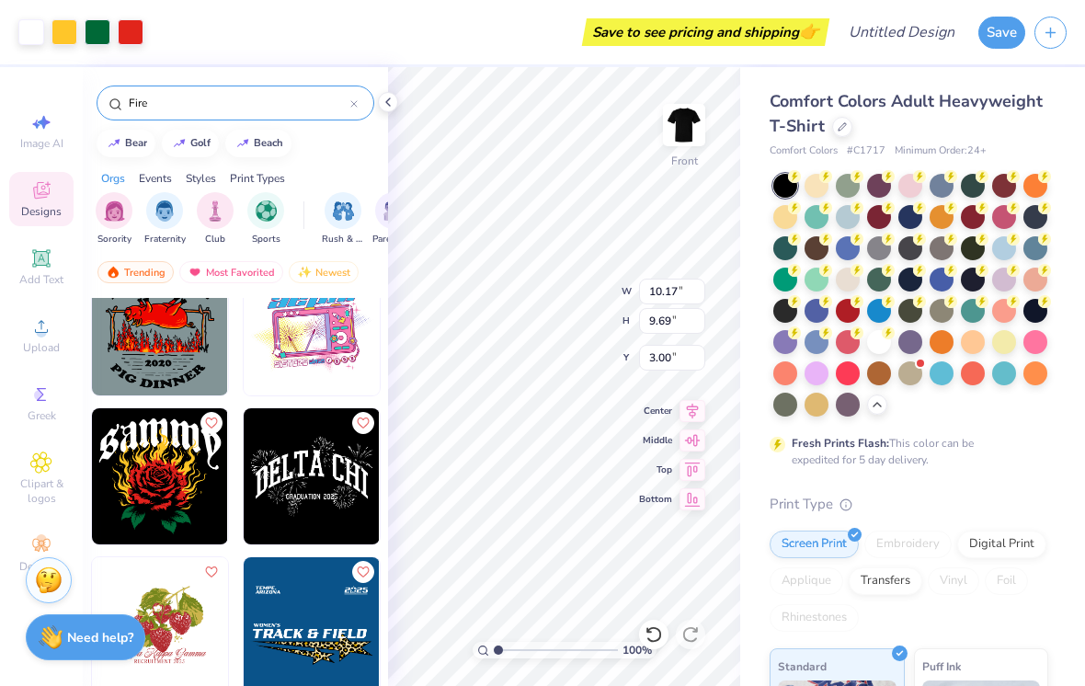
type input "7.92"
click at [641, 300] on input "10.17" at bounding box center [672, 292] width 66 height 26
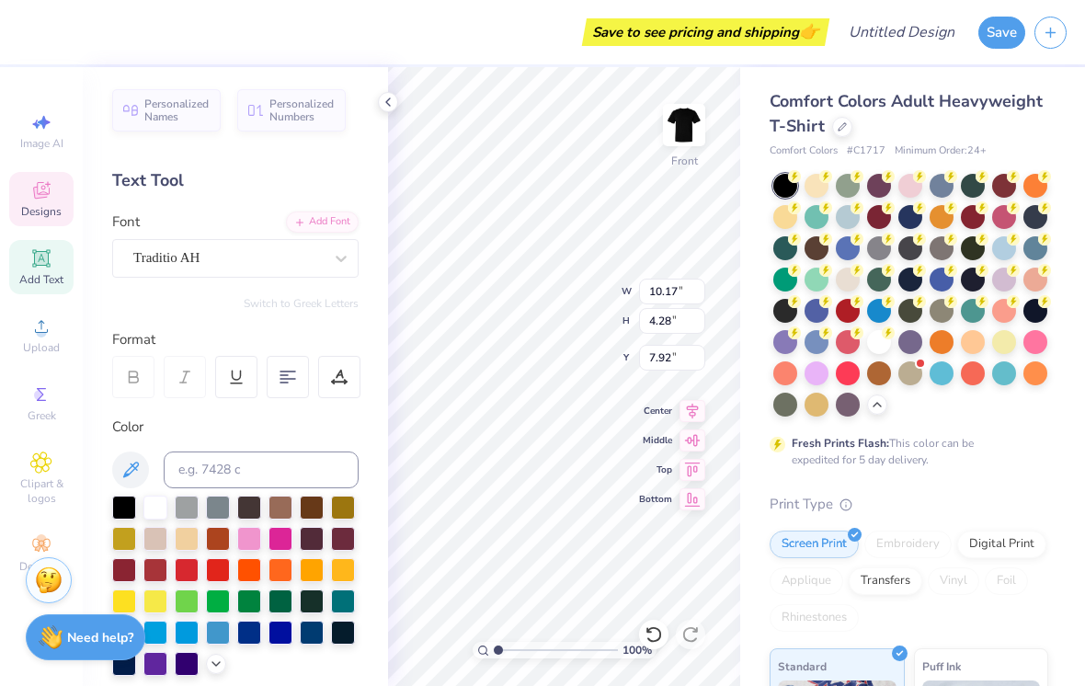
scroll to position [0, 2]
type textarea "on fire"
click at [319, 593] on div at bounding box center [312, 601] width 24 height 24
type input "7.89"
type input "6.96"
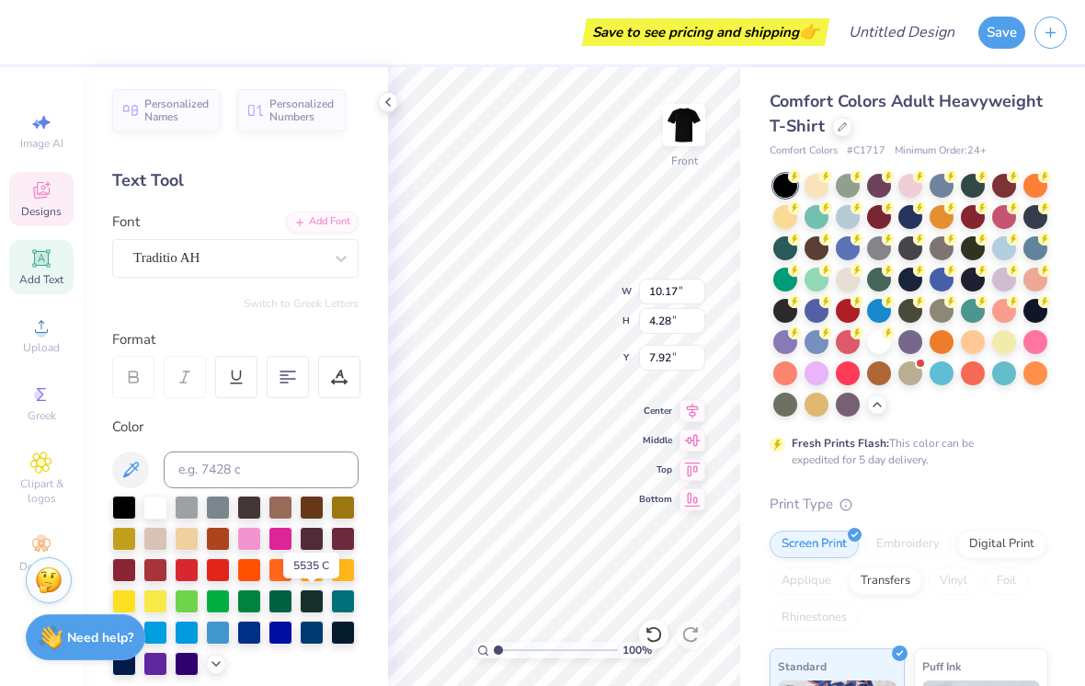
type input "8.59"
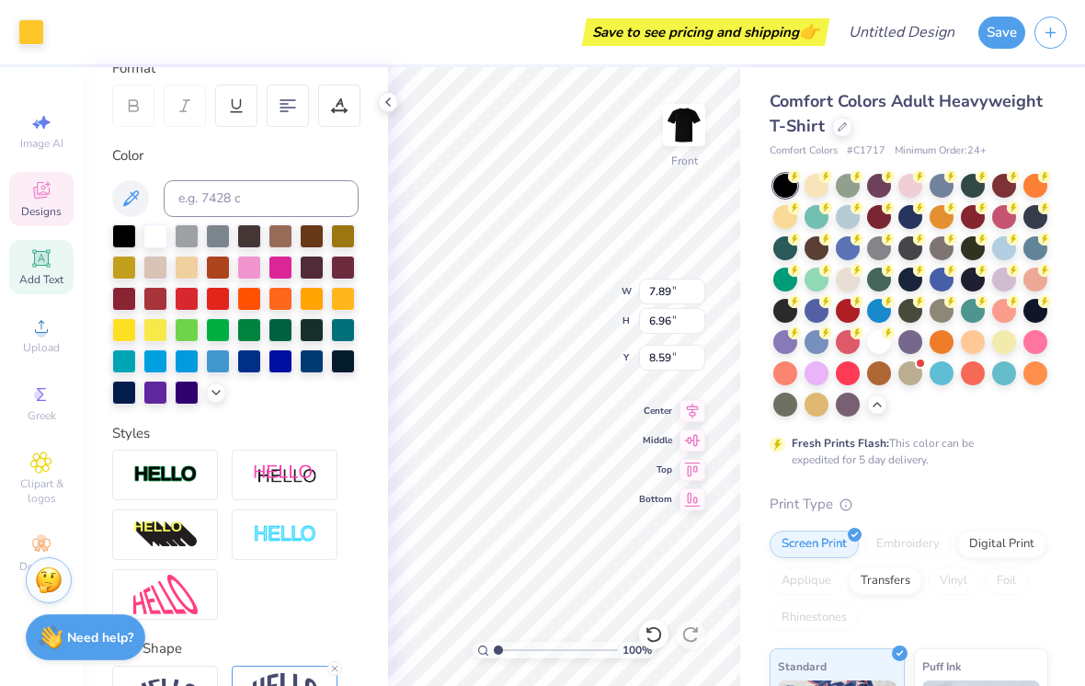
click at [136, 245] on div at bounding box center [124, 236] width 24 height 24
type input "8.90"
type input "4.21"
type input "7.95"
type input "7.89"
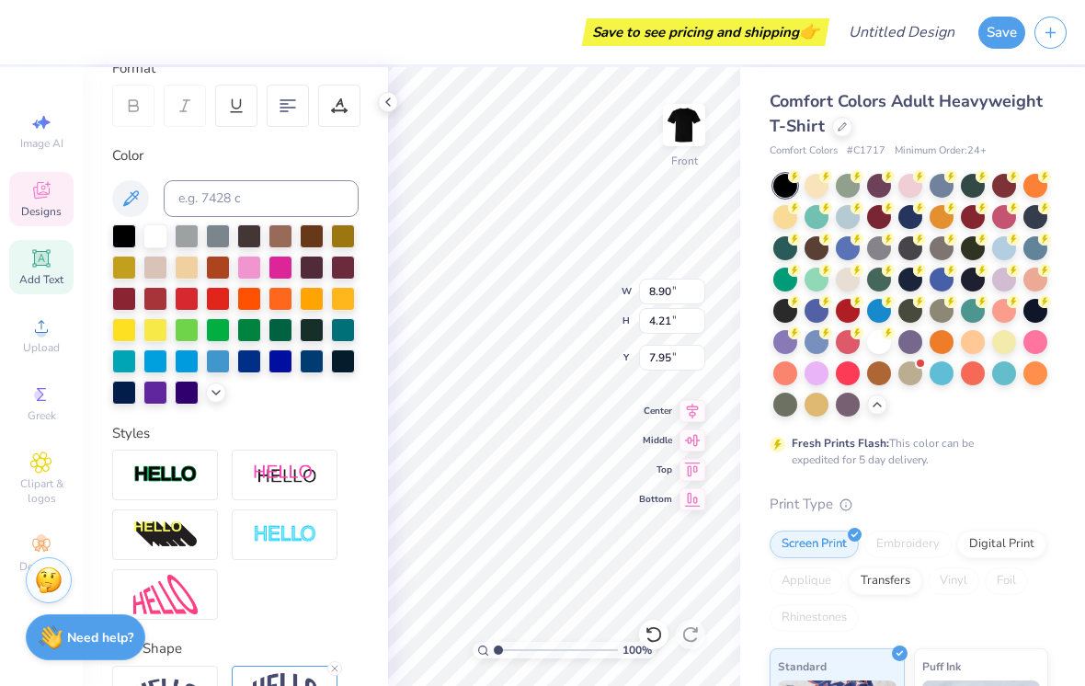
type input "6.96"
type input "8.59"
type input "8.90"
type input "4.21"
type input "7.95"
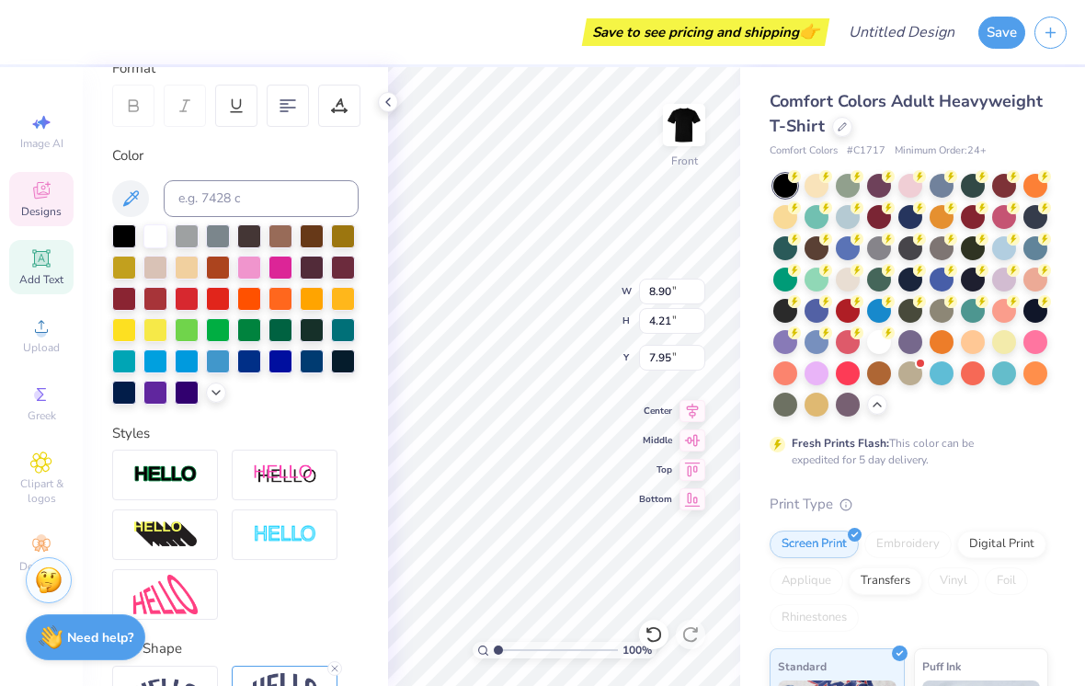
type textarea "o"
click at [145, 242] on div at bounding box center [155, 236] width 24 height 24
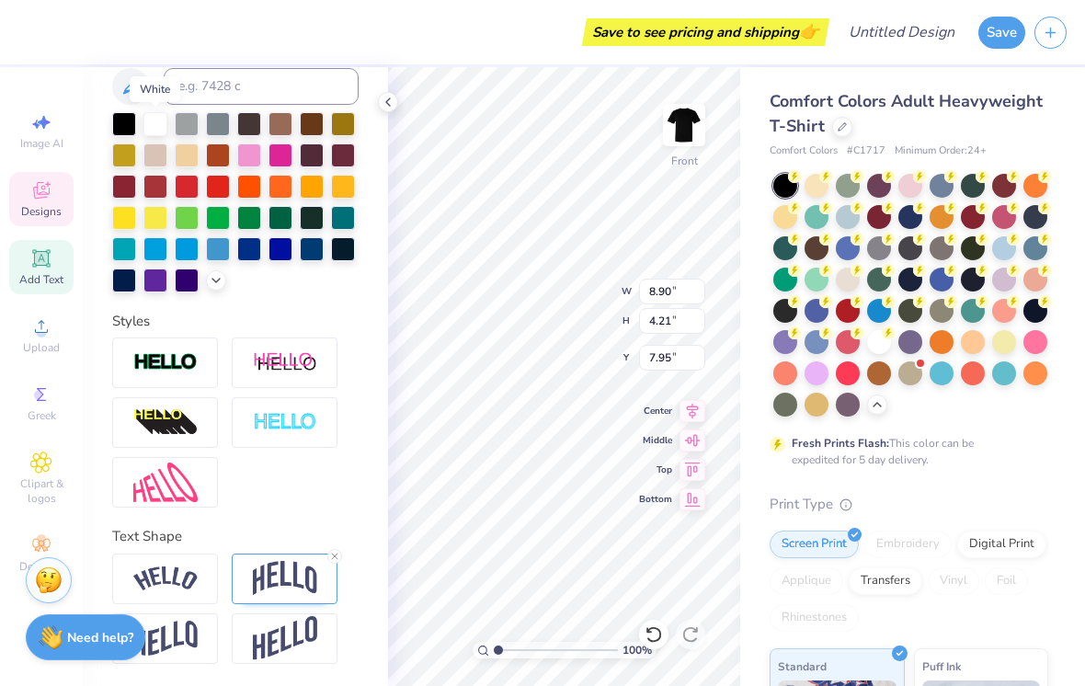
scroll to position [384, 0]
click at [253, 578] on img at bounding box center [285, 578] width 64 height 35
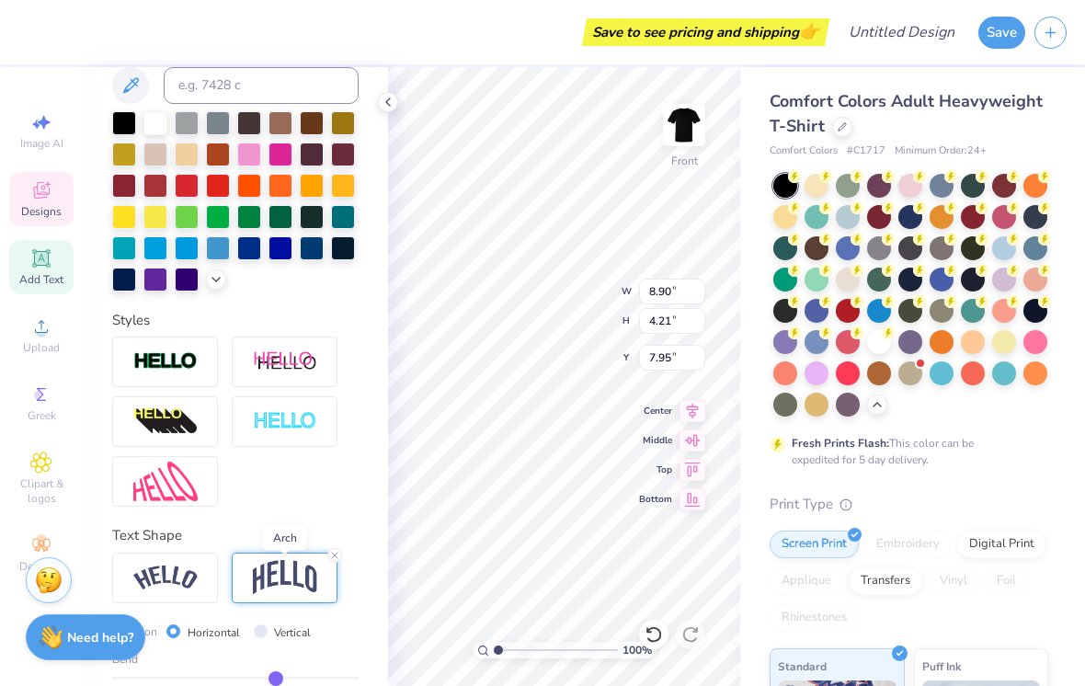
click at [246, 576] on div at bounding box center [285, 577] width 106 height 51
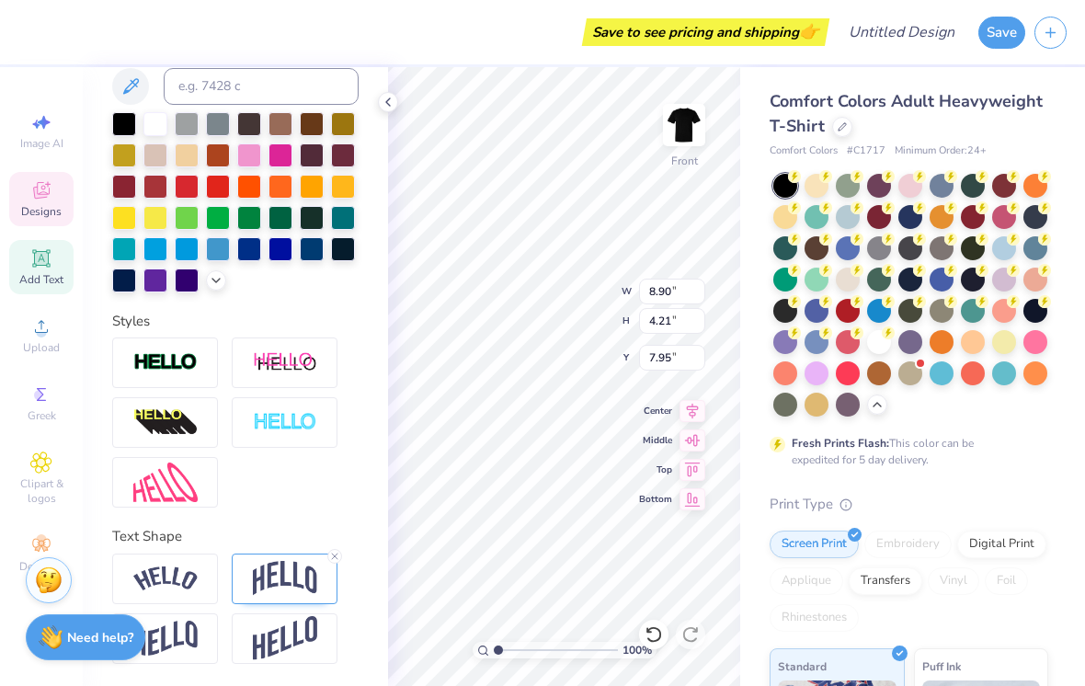
click at [133, 573] on img at bounding box center [165, 578] width 64 height 25
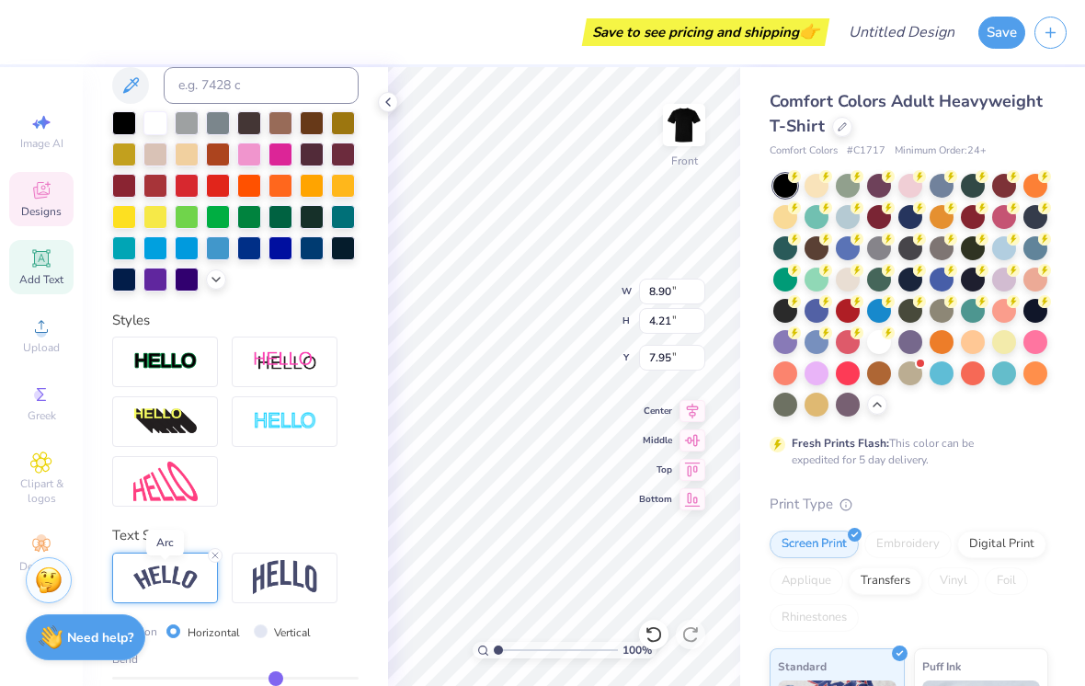
scroll to position [0, 1]
type textarea "o"
click at [261, 586] on img at bounding box center [285, 577] width 64 height 35
click at [134, 572] on img at bounding box center [165, 577] width 64 height 25
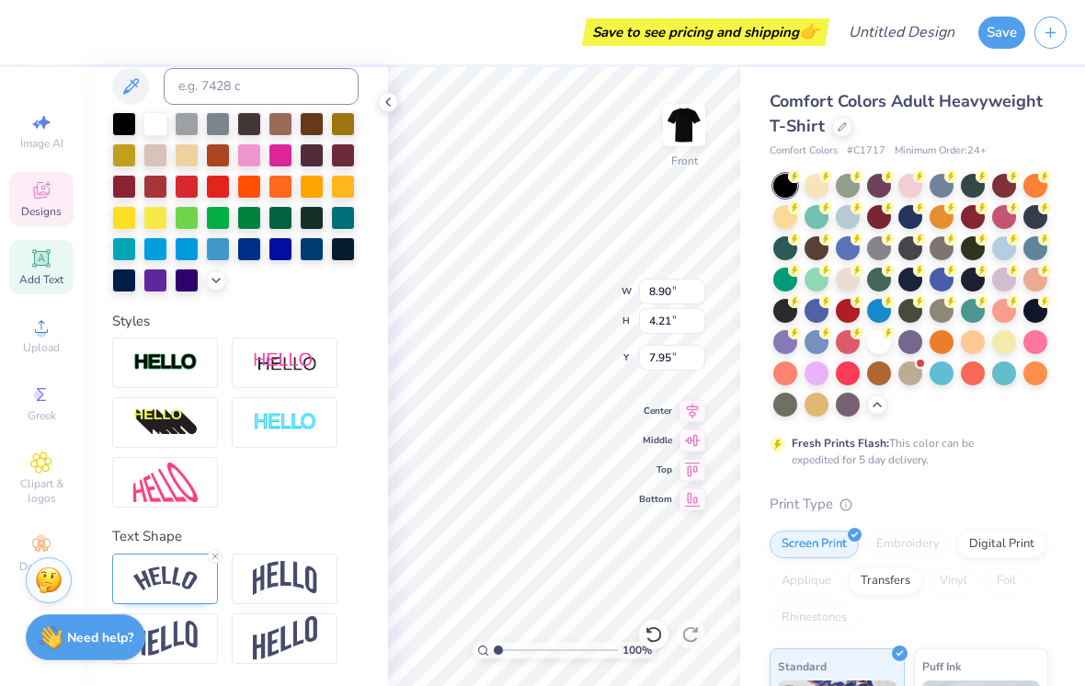
click at [201, 553] on div at bounding box center [165, 578] width 106 height 51
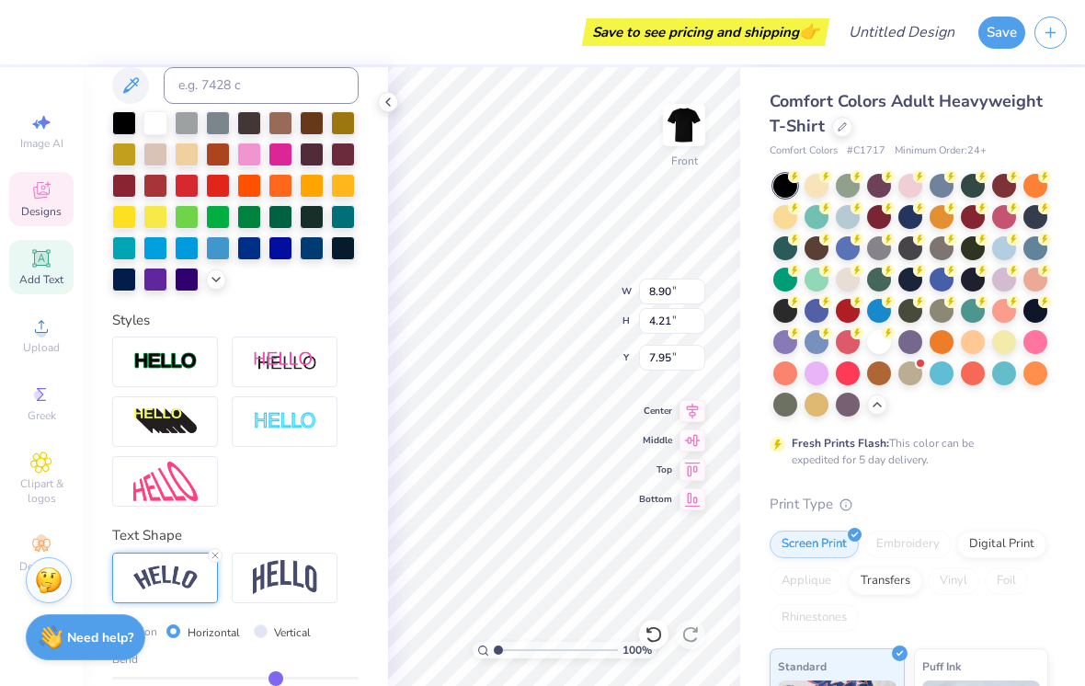
click at [257, 592] on img at bounding box center [285, 577] width 64 height 35
type input "7.89"
type input "6.96"
type input "8.59"
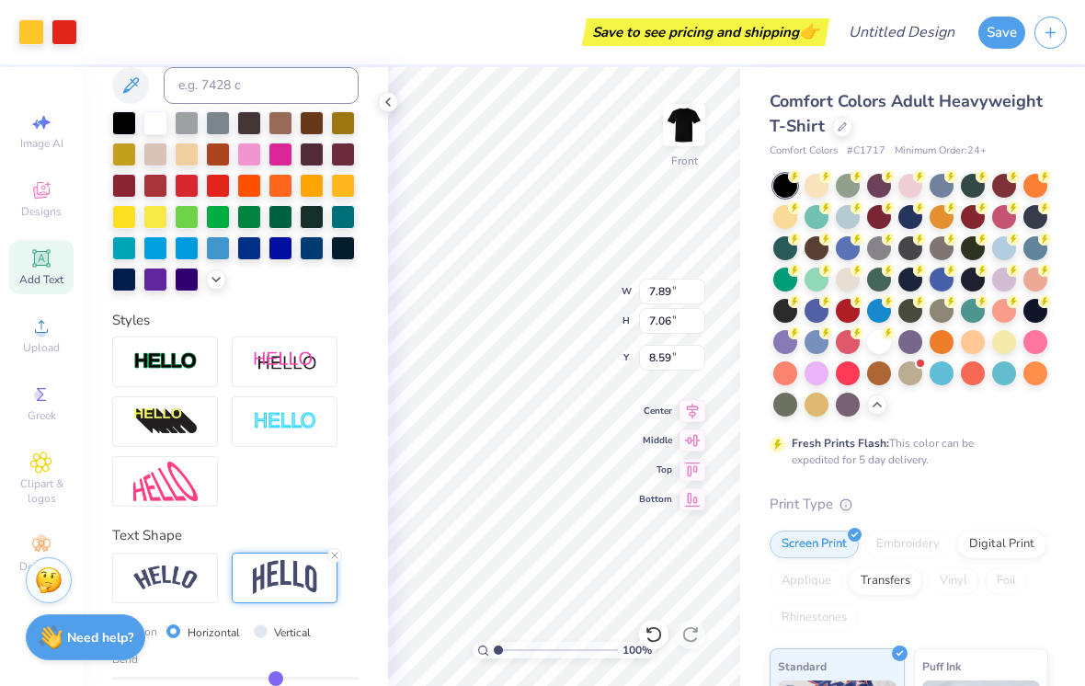
click at [28, 276] on span "Add Text" at bounding box center [41, 279] width 44 height 15
type input "5.69"
type input "1.65"
type input "12.93"
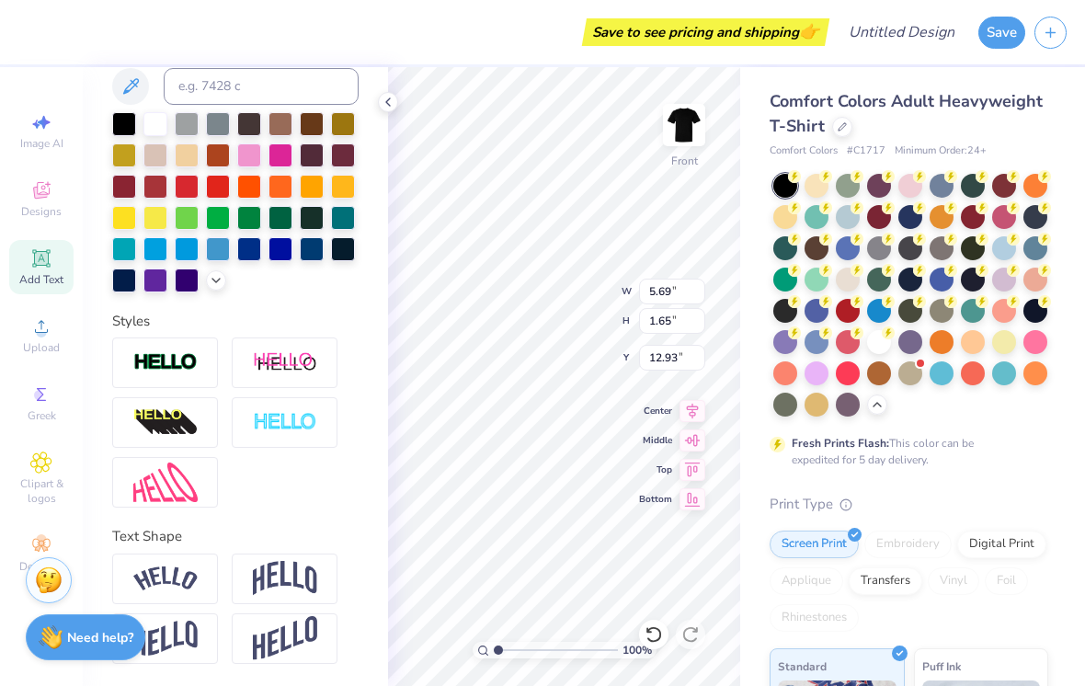
type textarea "T"
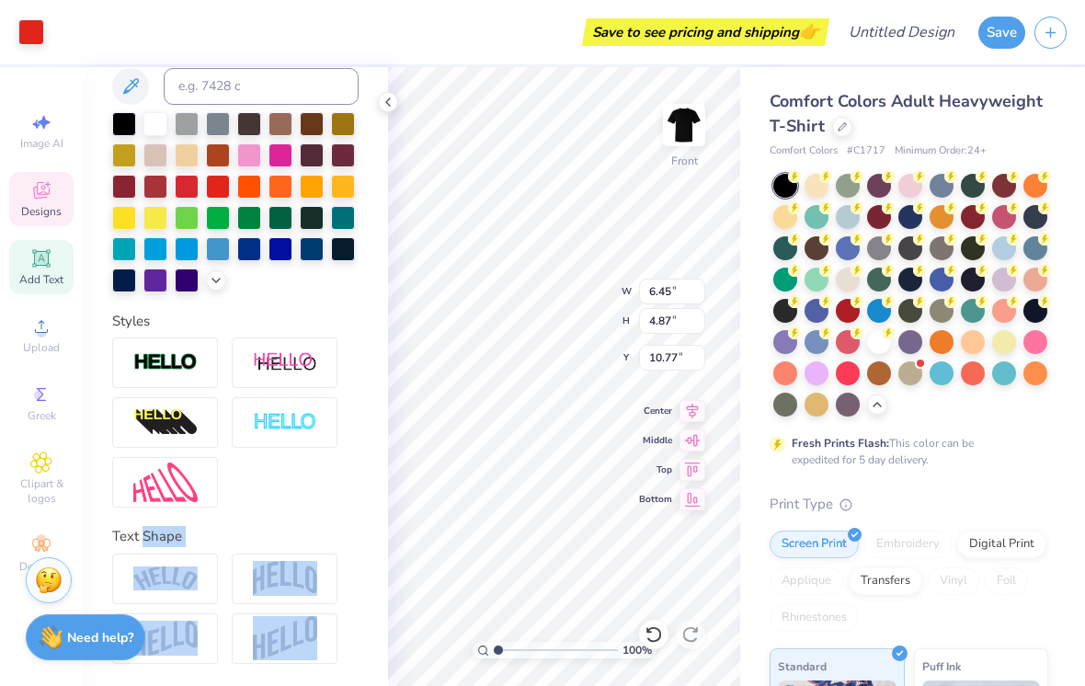
type input "20.70"
type input "11.55"
